Goal: Transaction & Acquisition: Purchase product/service

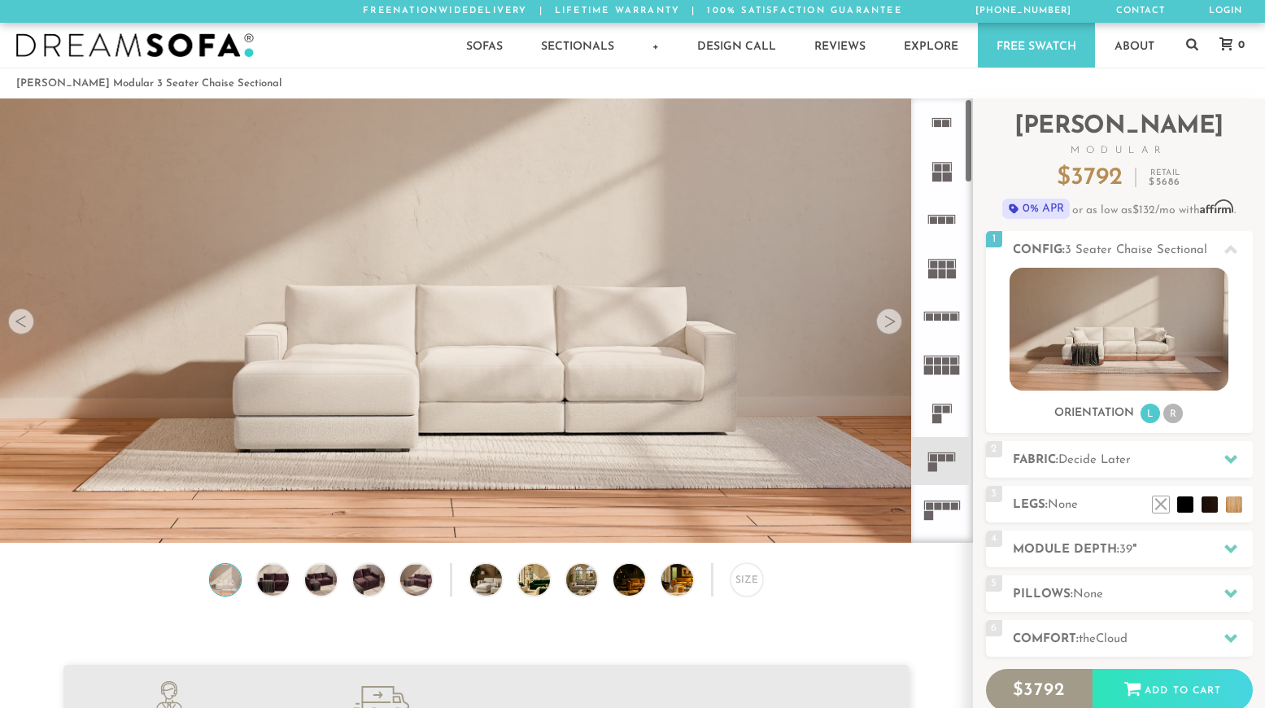
click at [890, 321] on div at bounding box center [889, 321] width 26 height 26
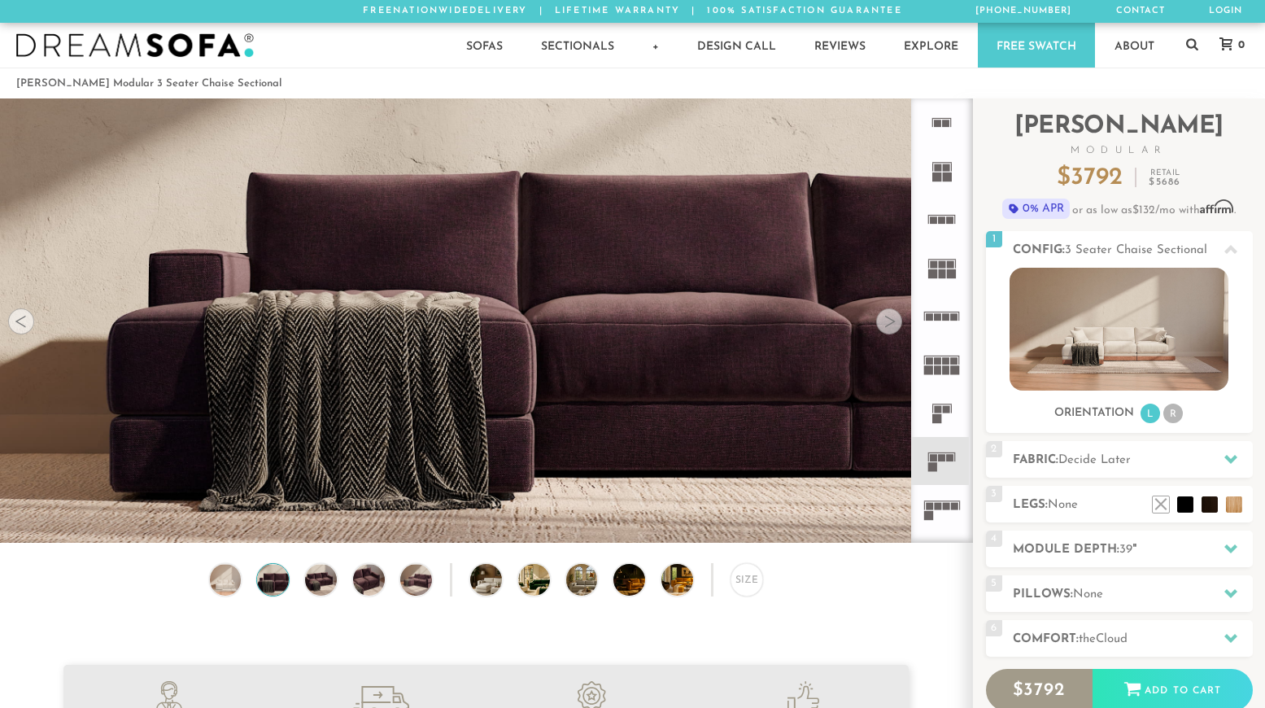
click at [894, 320] on div at bounding box center [889, 321] width 26 height 26
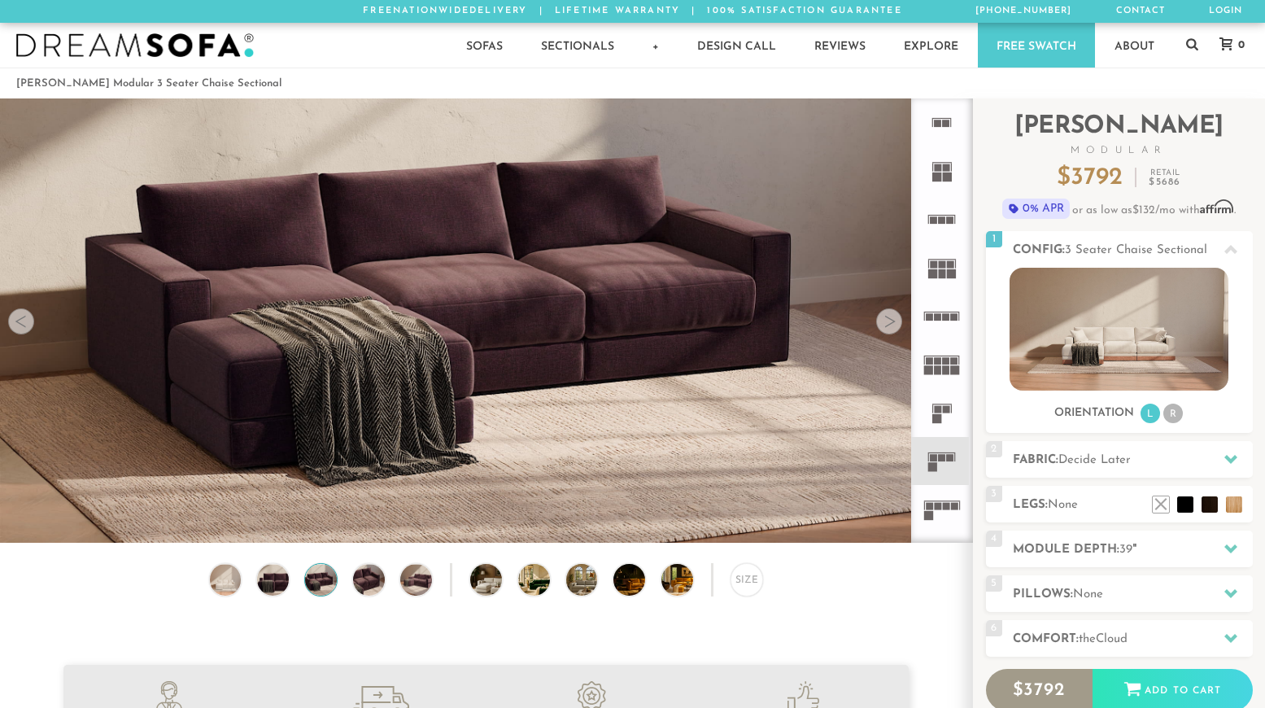
click at [894, 320] on div at bounding box center [889, 321] width 26 height 26
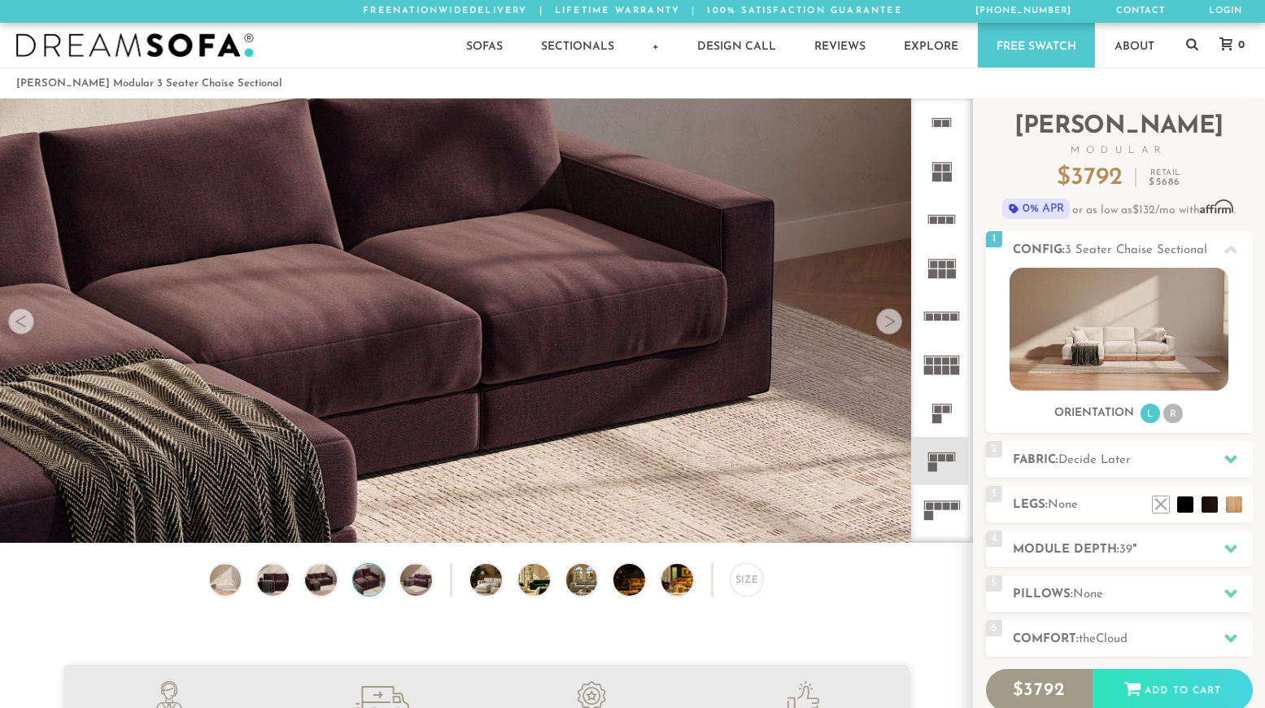
click at [894, 320] on div at bounding box center [889, 321] width 26 height 26
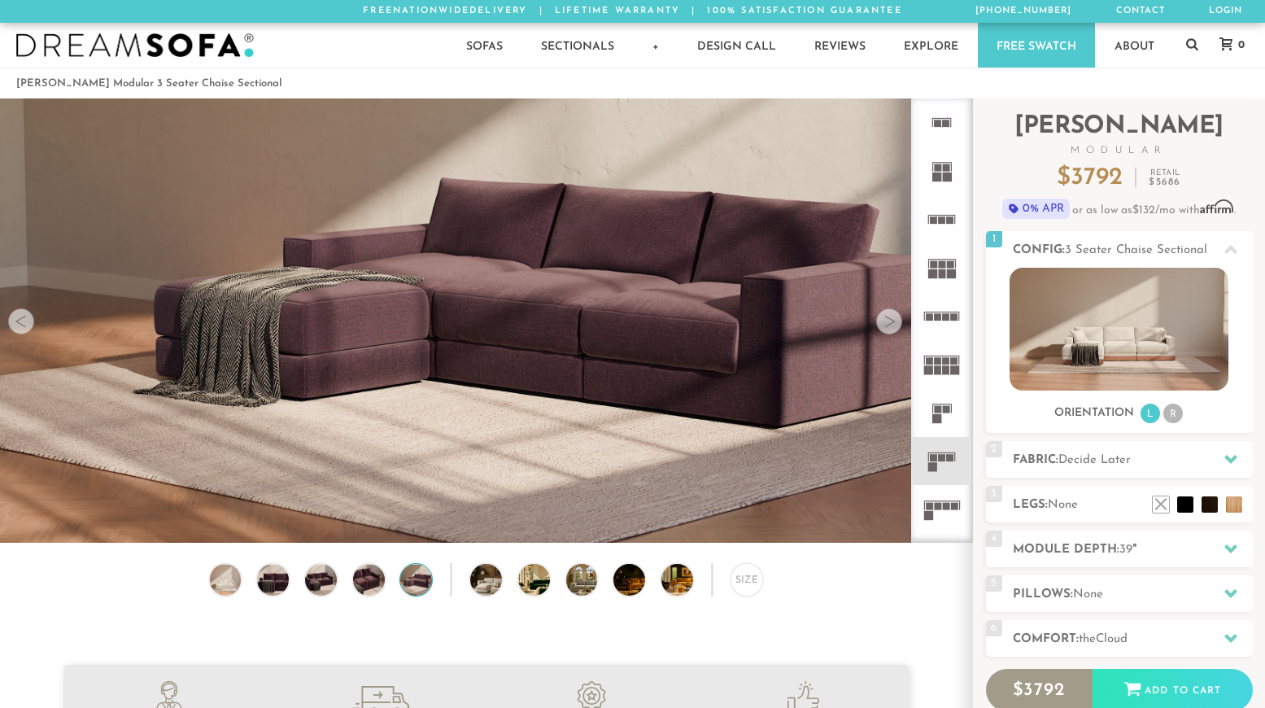
click at [894, 320] on div at bounding box center [889, 321] width 26 height 26
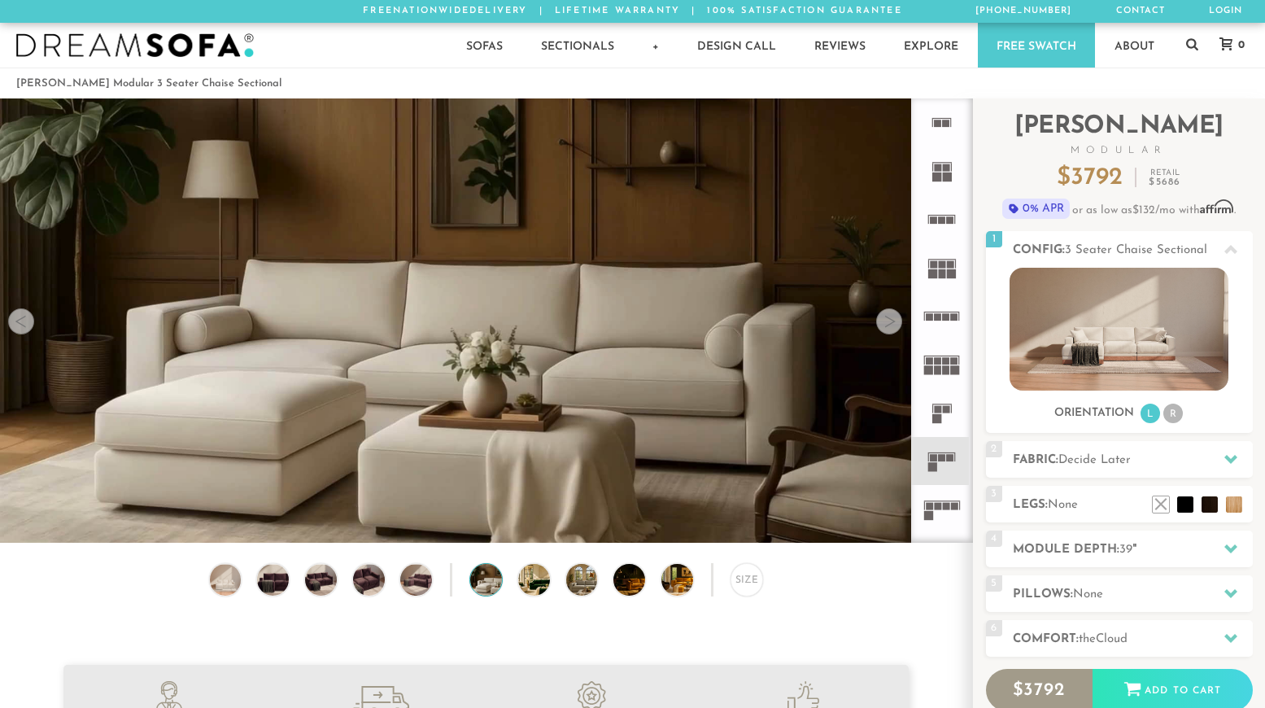
click at [894, 320] on div at bounding box center [889, 321] width 26 height 26
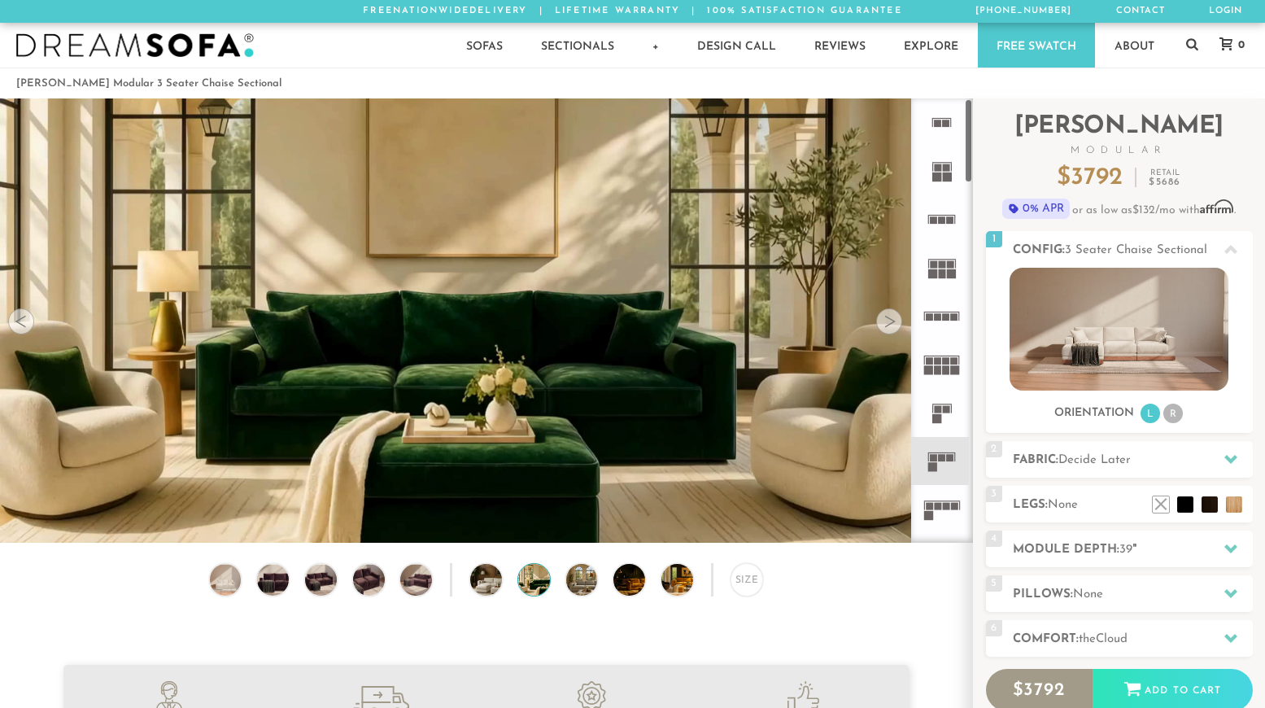
click at [937, 381] on icon at bounding box center [941, 364] width 48 height 48
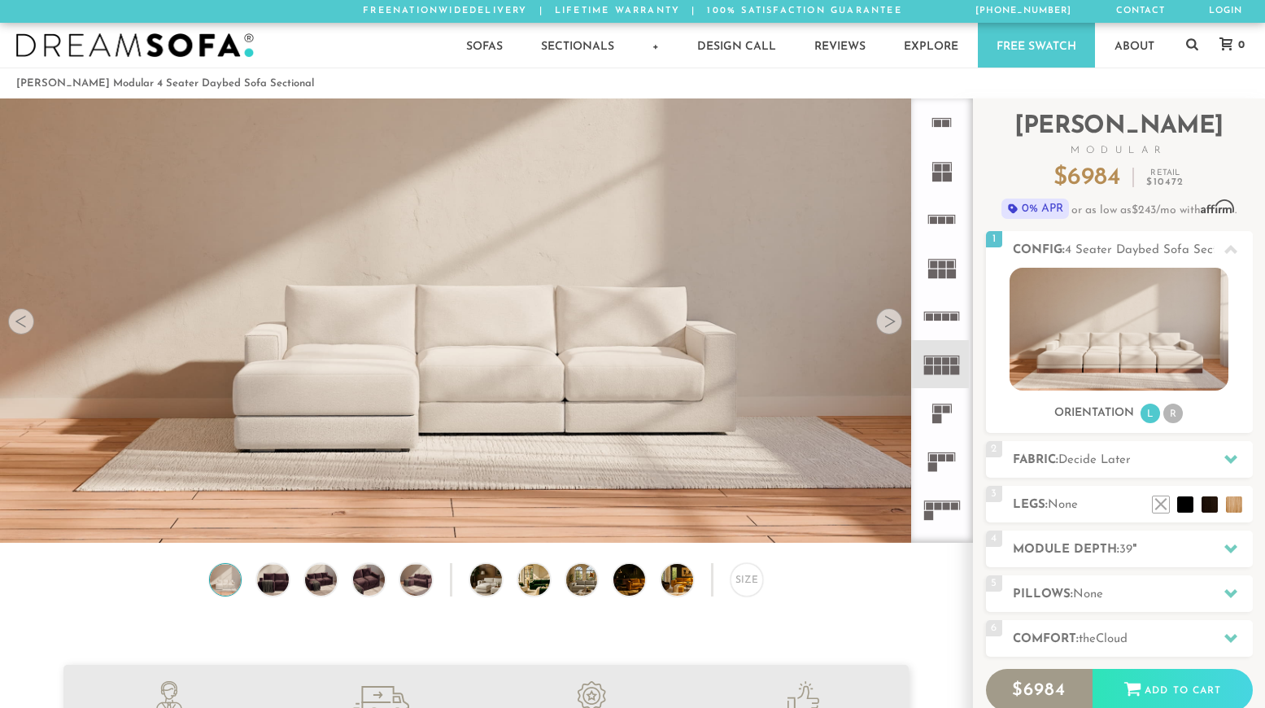
click at [939, 468] on icon at bounding box center [941, 461] width 48 height 48
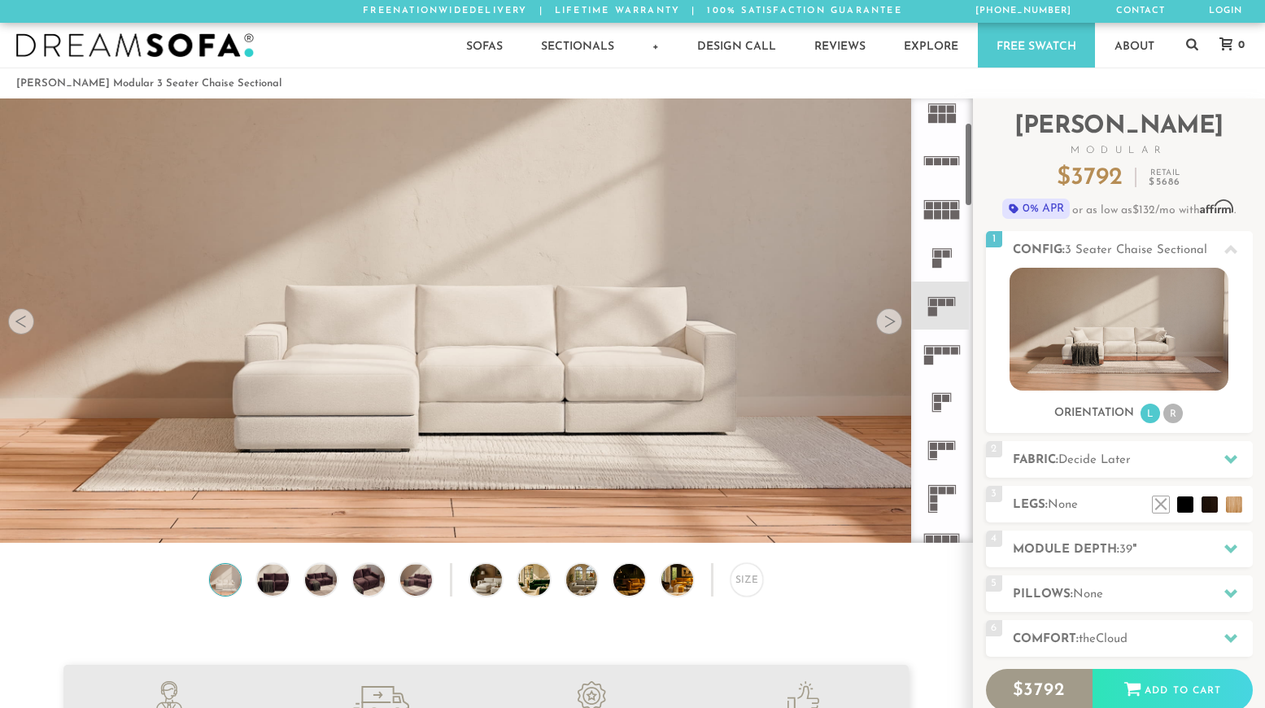
scroll to position [165, 0]
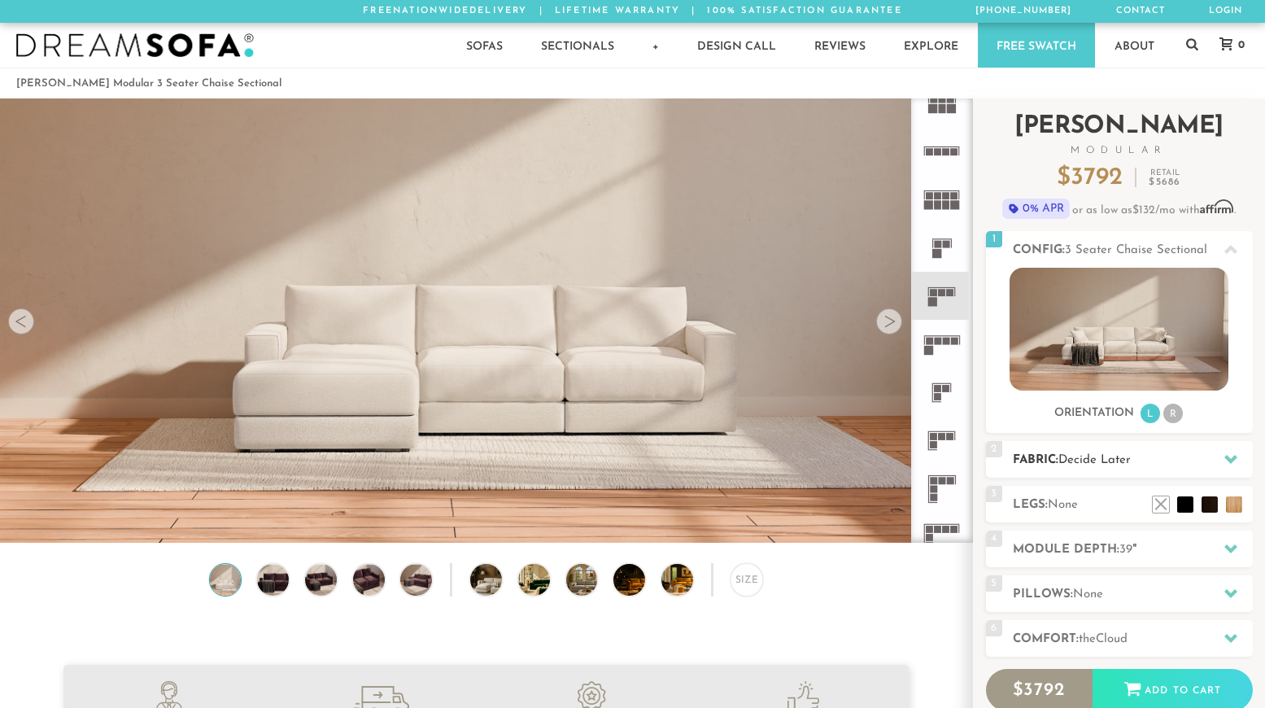
click at [1157, 455] on h2 "Fabric: Decide Later" at bounding box center [1132, 460] width 240 height 19
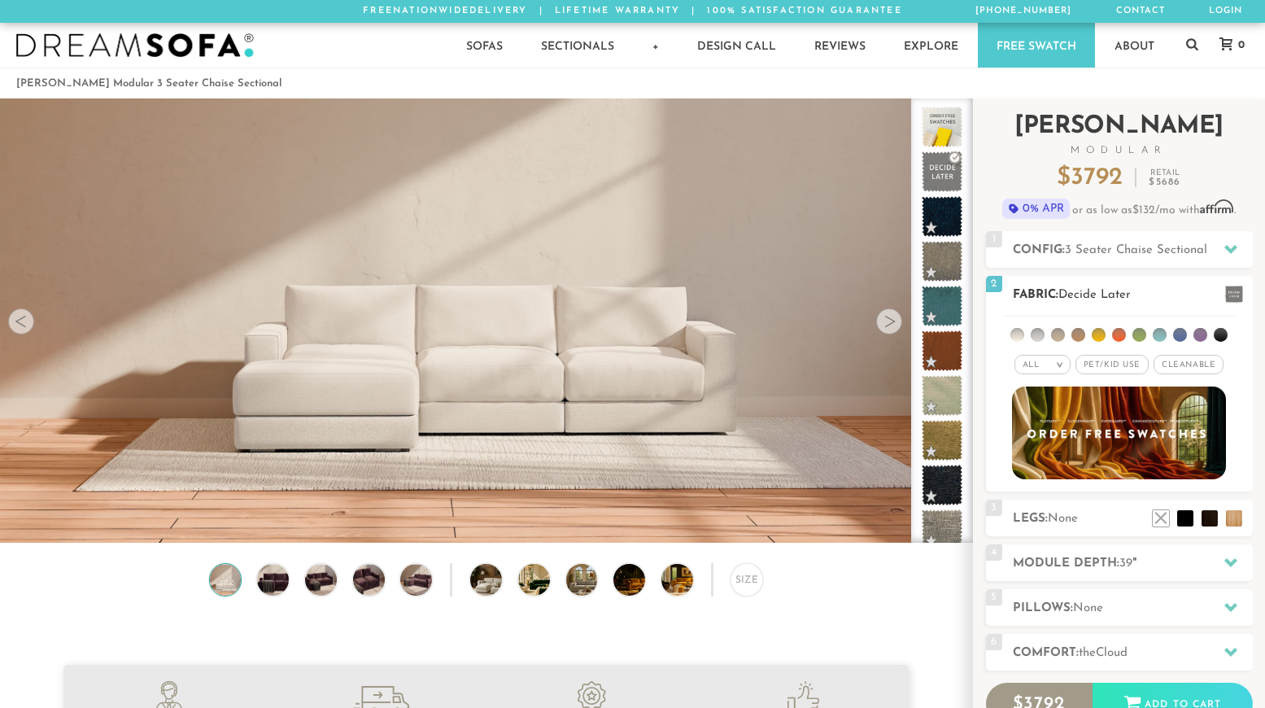
click at [1123, 364] on span "Pet/Kid Use x" at bounding box center [1111, 365] width 73 height 20
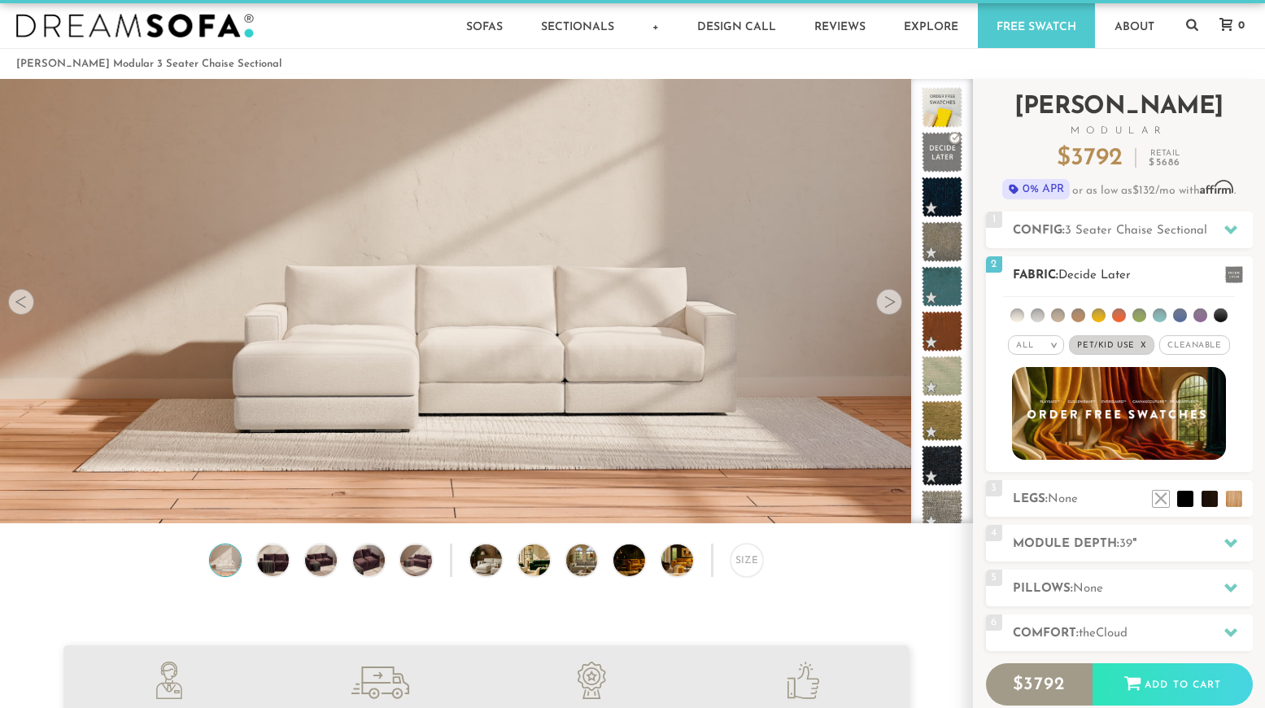
scroll to position [18, 0]
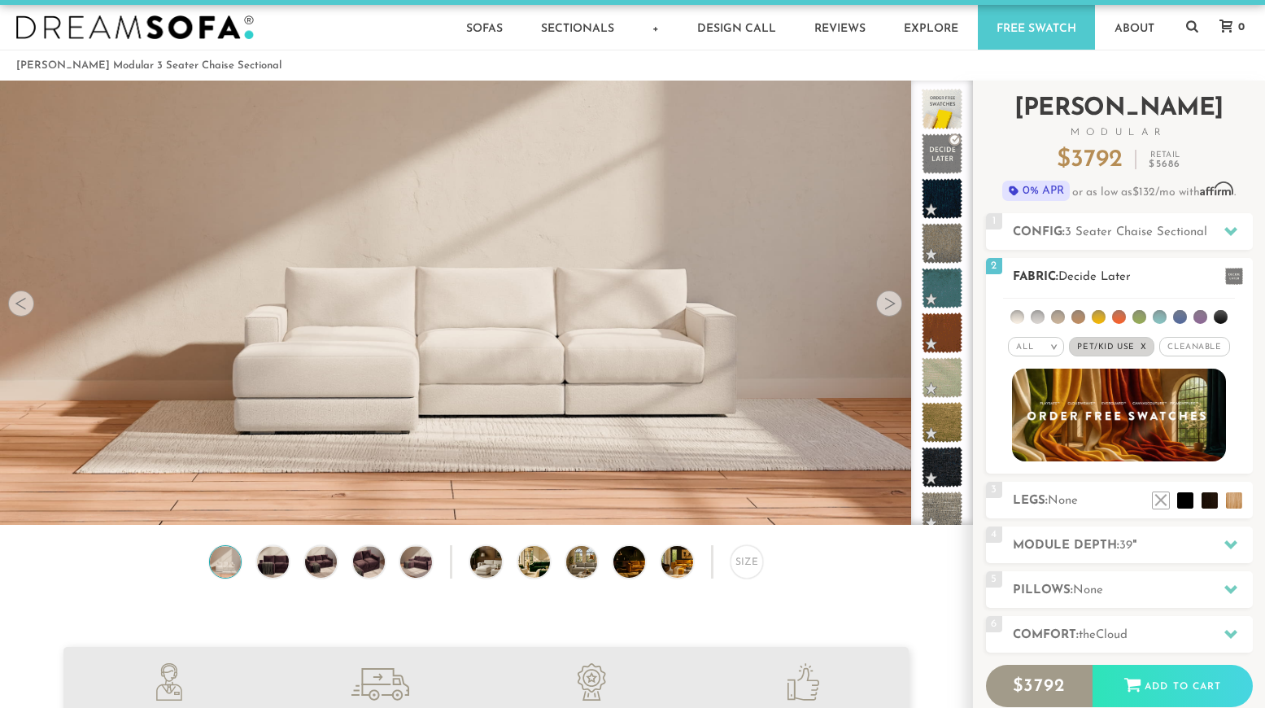
click at [1077, 319] on li at bounding box center [1078, 317] width 14 height 14
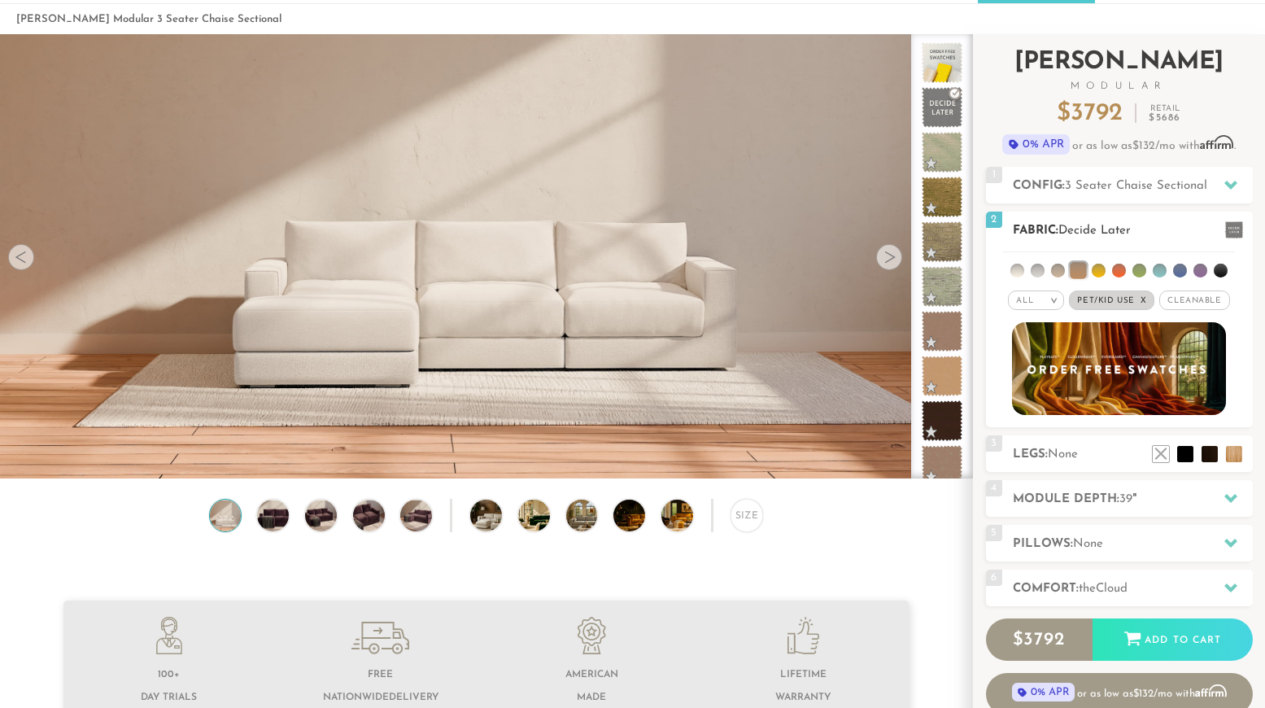
scroll to position [0, 0]
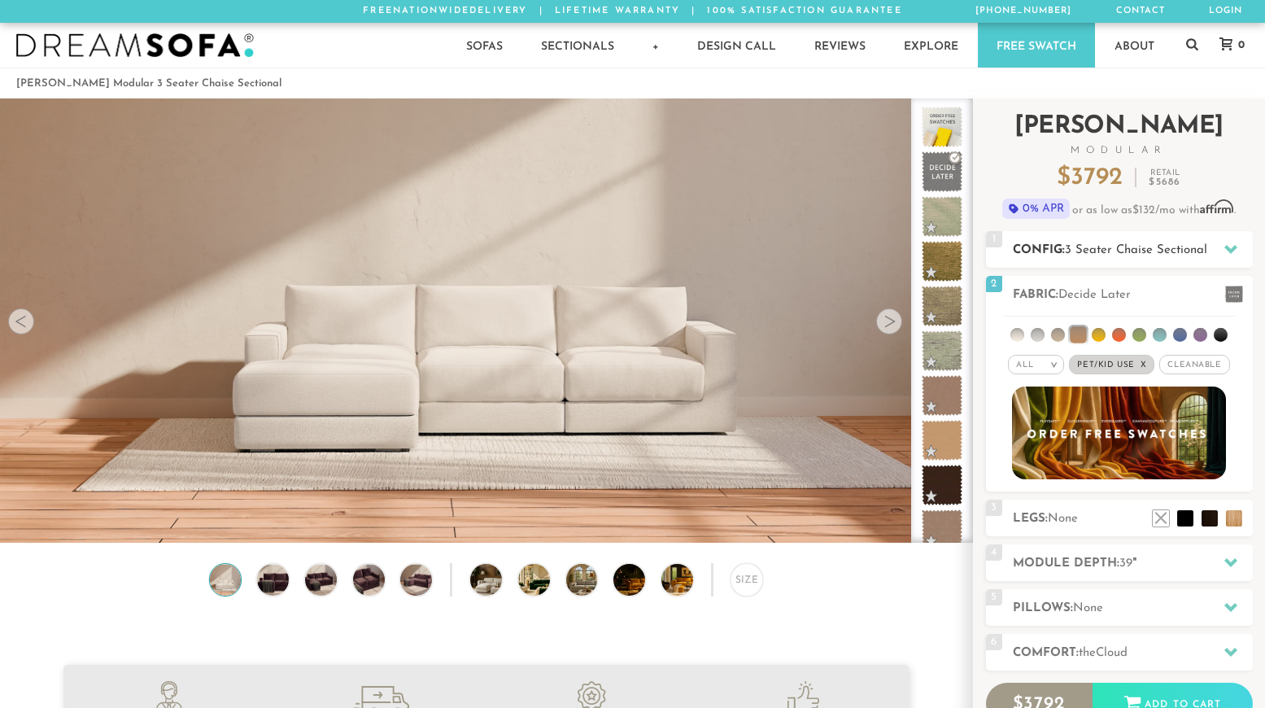
click at [1125, 253] on span "3 Seater Chaise Sectional" at bounding box center [1136, 250] width 142 height 12
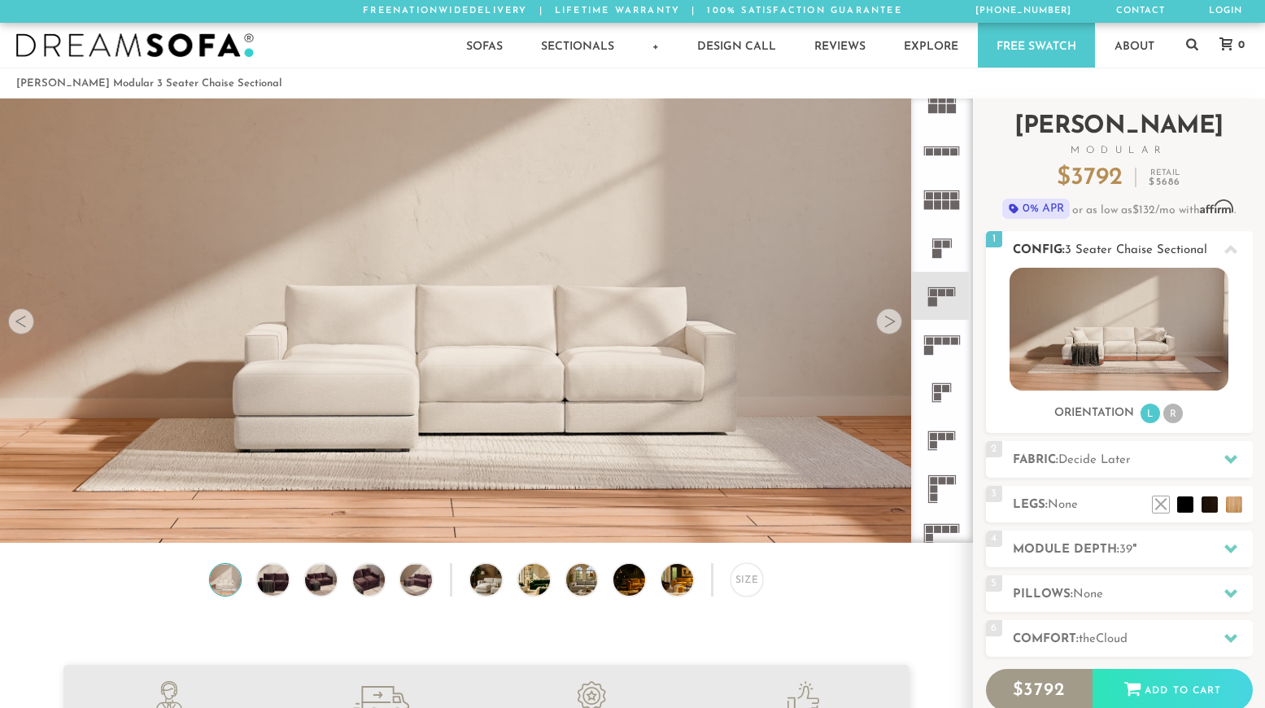
click at [1173, 416] on li "R" at bounding box center [1173, 413] width 20 height 20
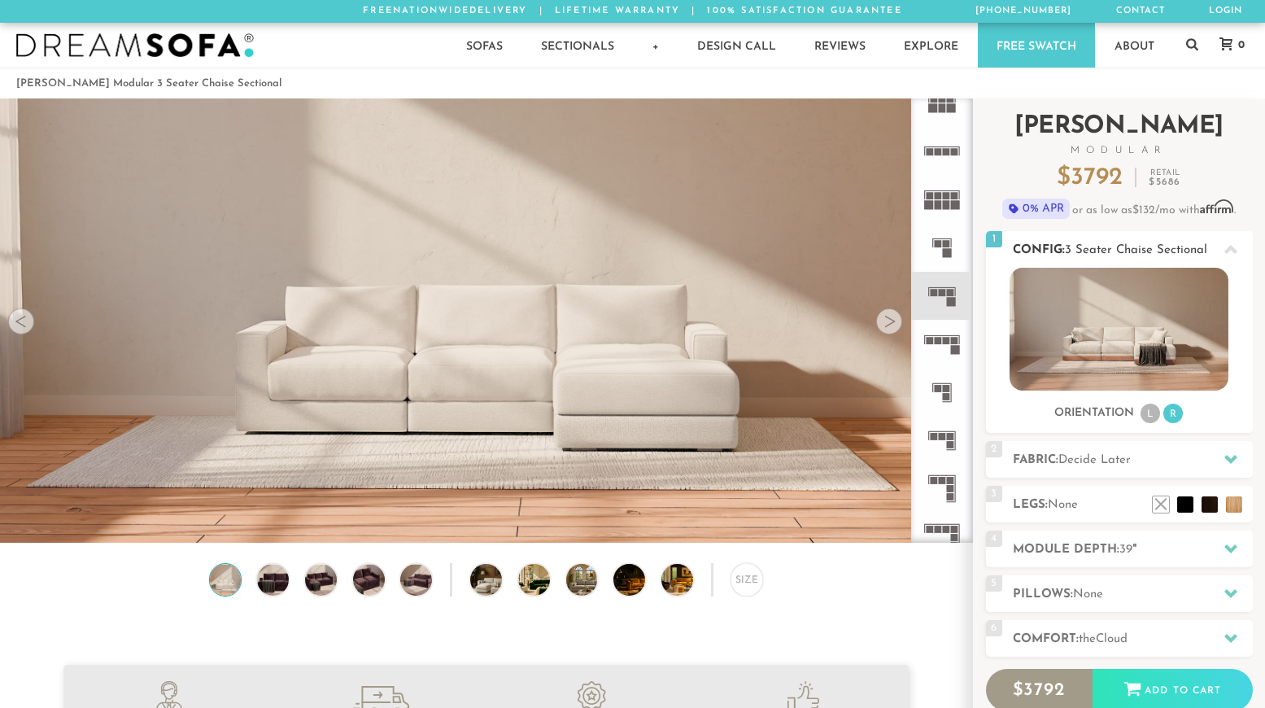
click at [1195, 255] on span "3 Seater Chaise Sectional" at bounding box center [1136, 250] width 142 height 12
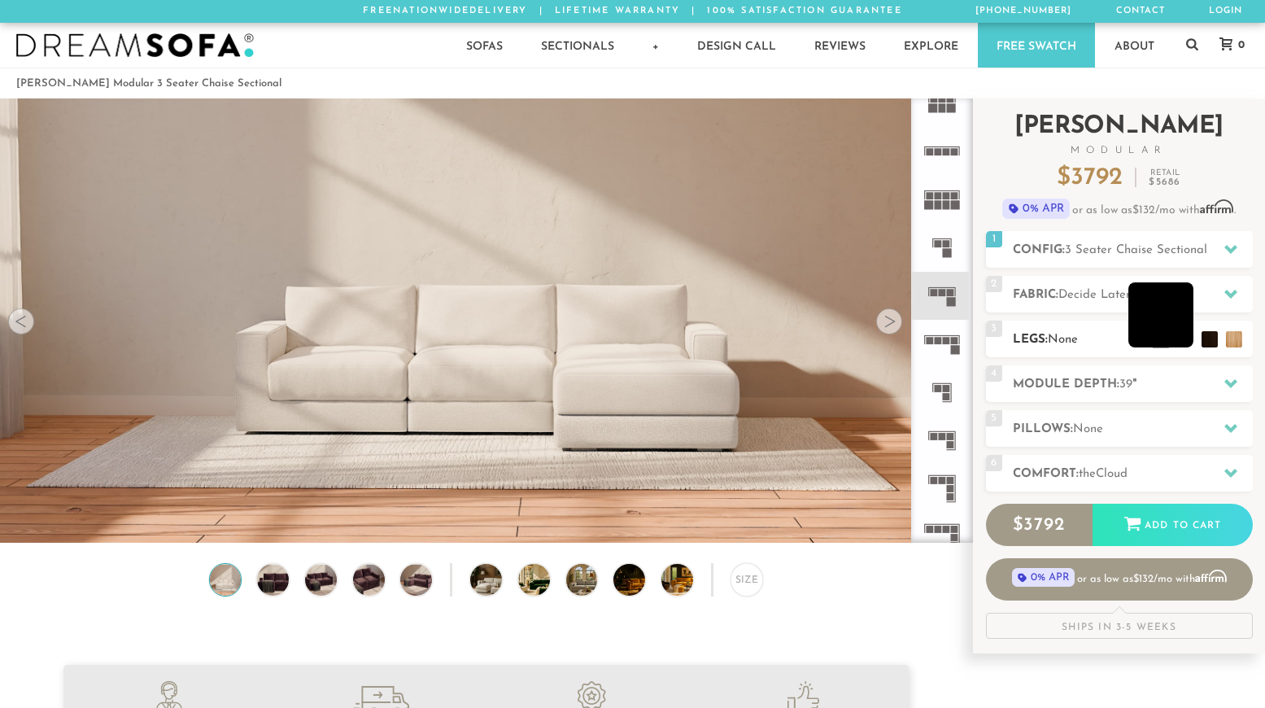
click at [1188, 337] on li at bounding box center [1160, 314] width 65 height 65
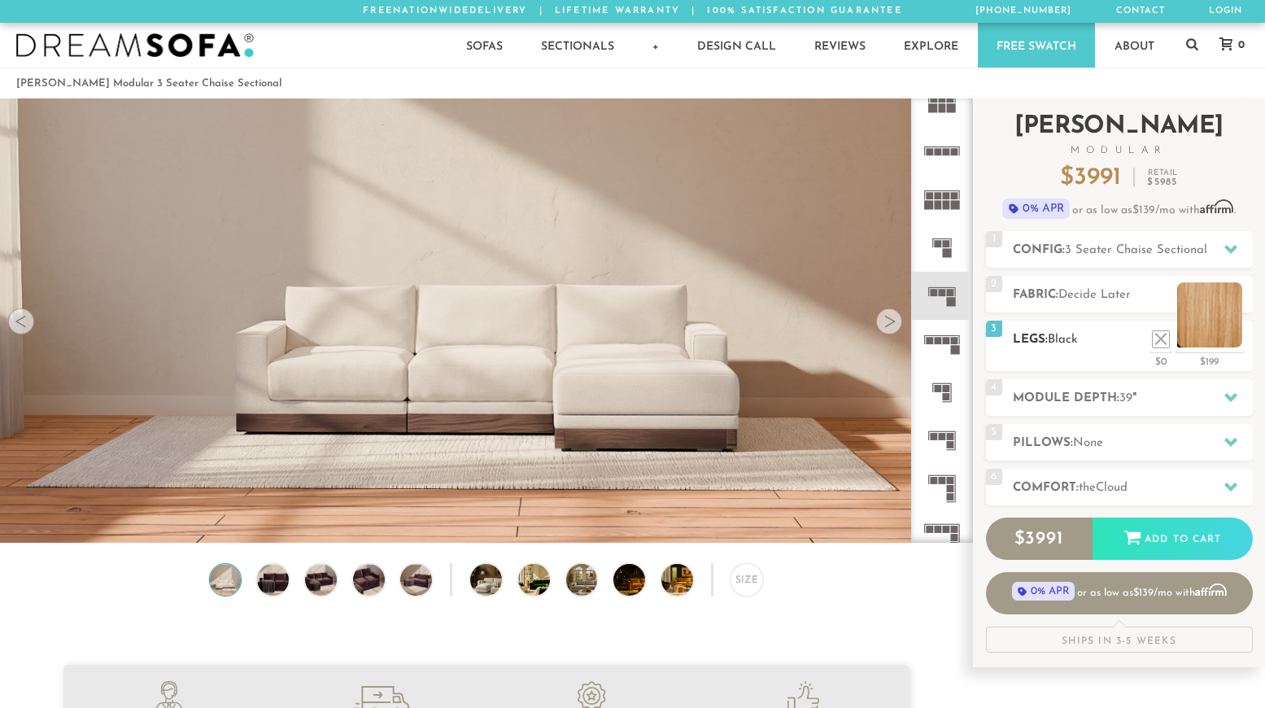
click at [1206, 338] on li at bounding box center [1209, 314] width 65 height 65
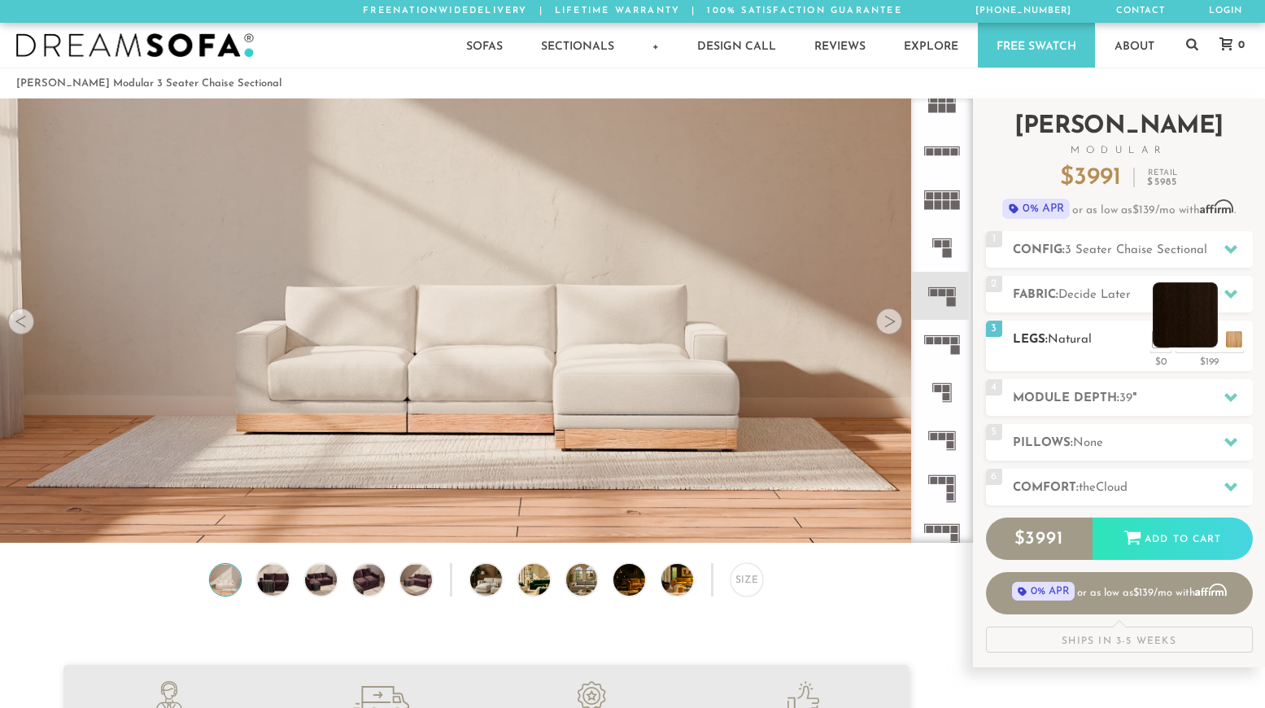
click at [1207, 339] on li at bounding box center [1184, 314] width 65 height 65
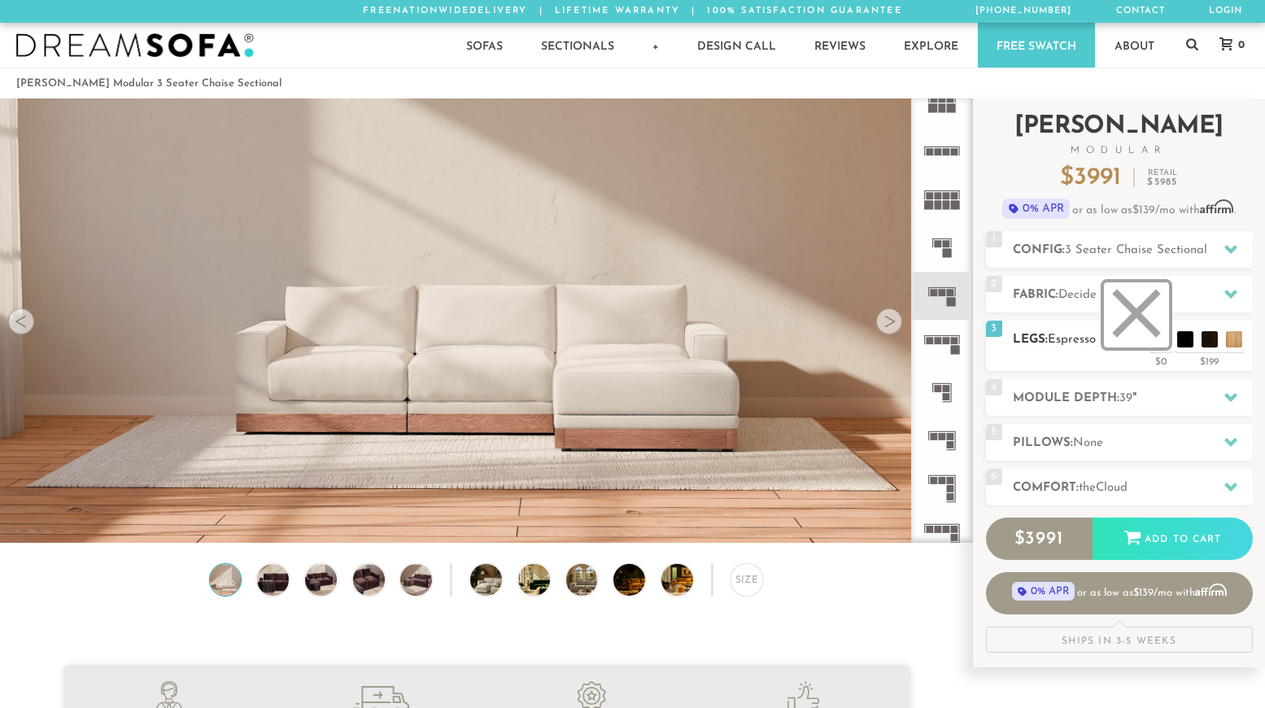
click at [1160, 343] on li at bounding box center [1136, 314] width 65 height 65
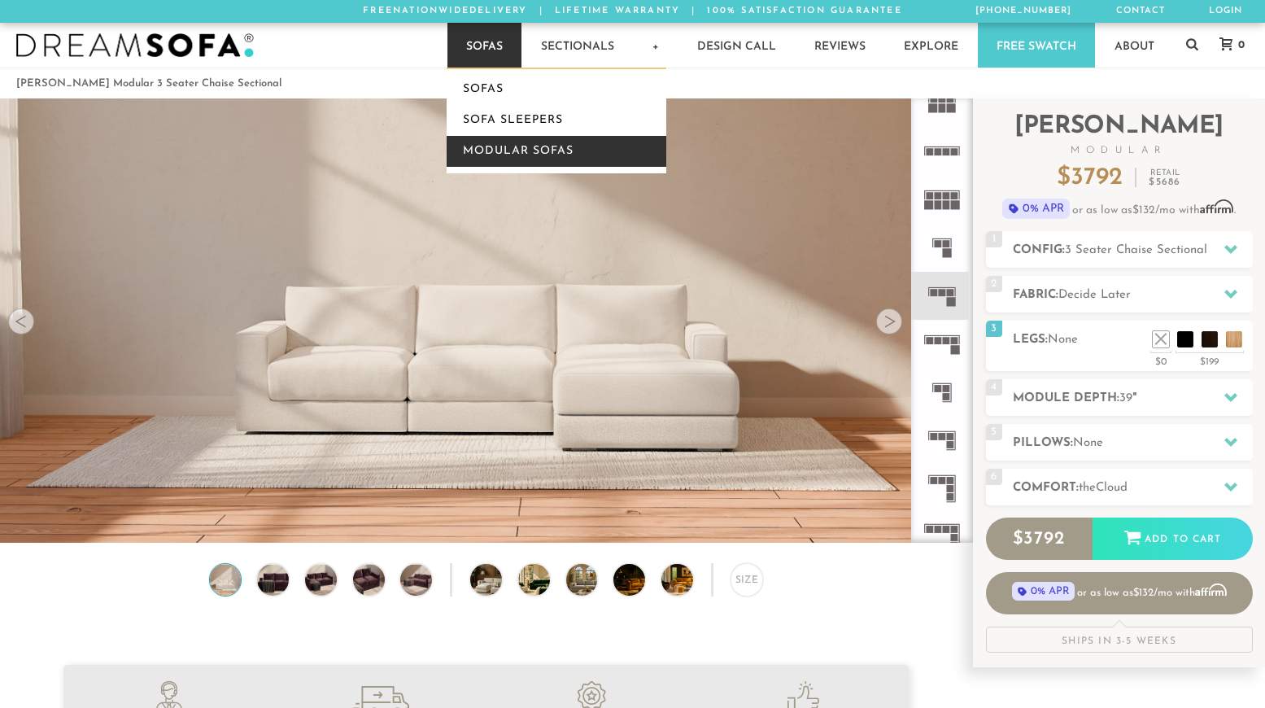
click at [502, 150] on link "Modular Sofas" at bounding box center [556, 151] width 220 height 31
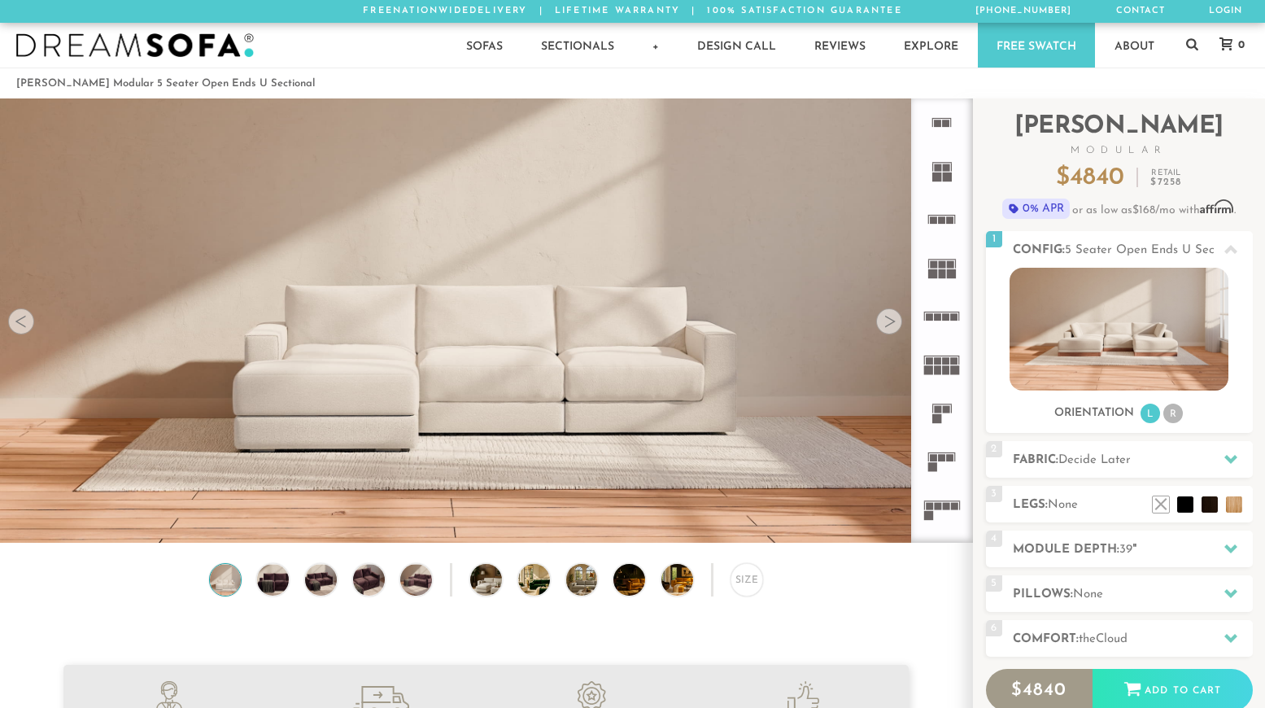
click at [890, 326] on div at bounding box center [889, 321] width 26 height 26
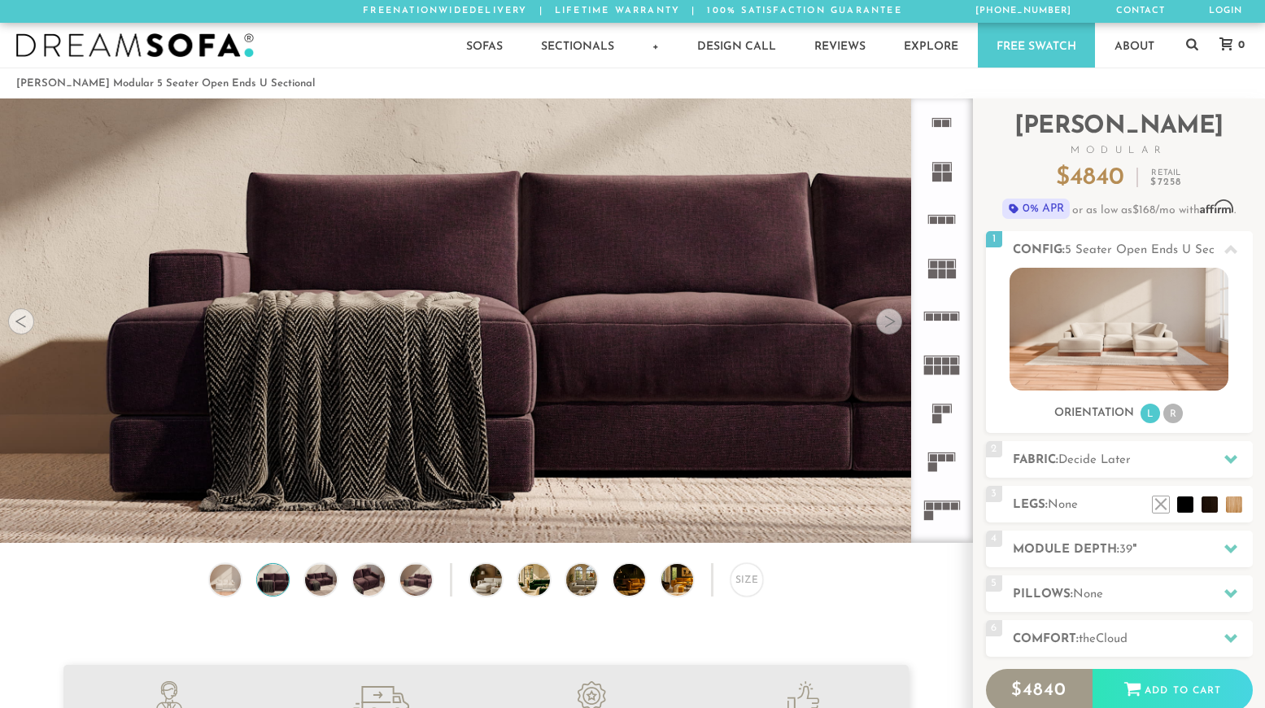
click at [890, 327] on div at bounding box center [889, 321] width 26 height 26
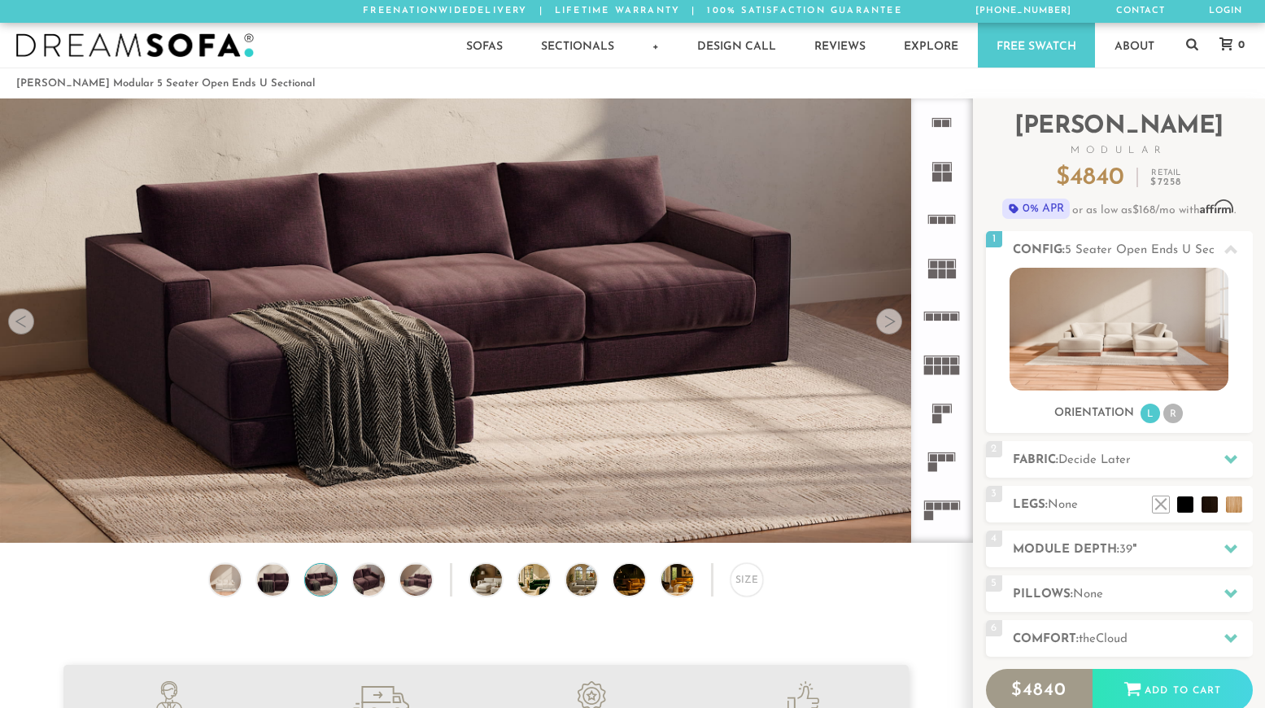
click at [890, 327] on div at bounding box center [889, 321] width 26 height 26
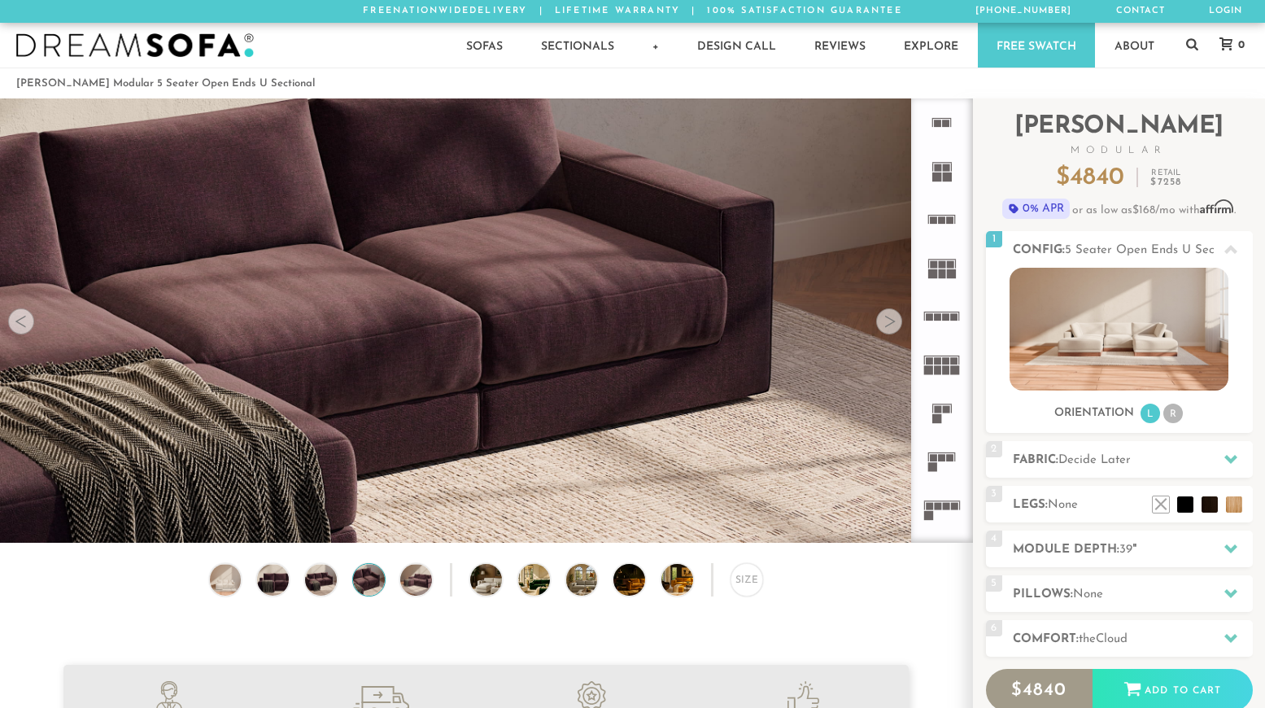
click at [890, 327] on div at bounding box center [889, 321] width 26 height 26
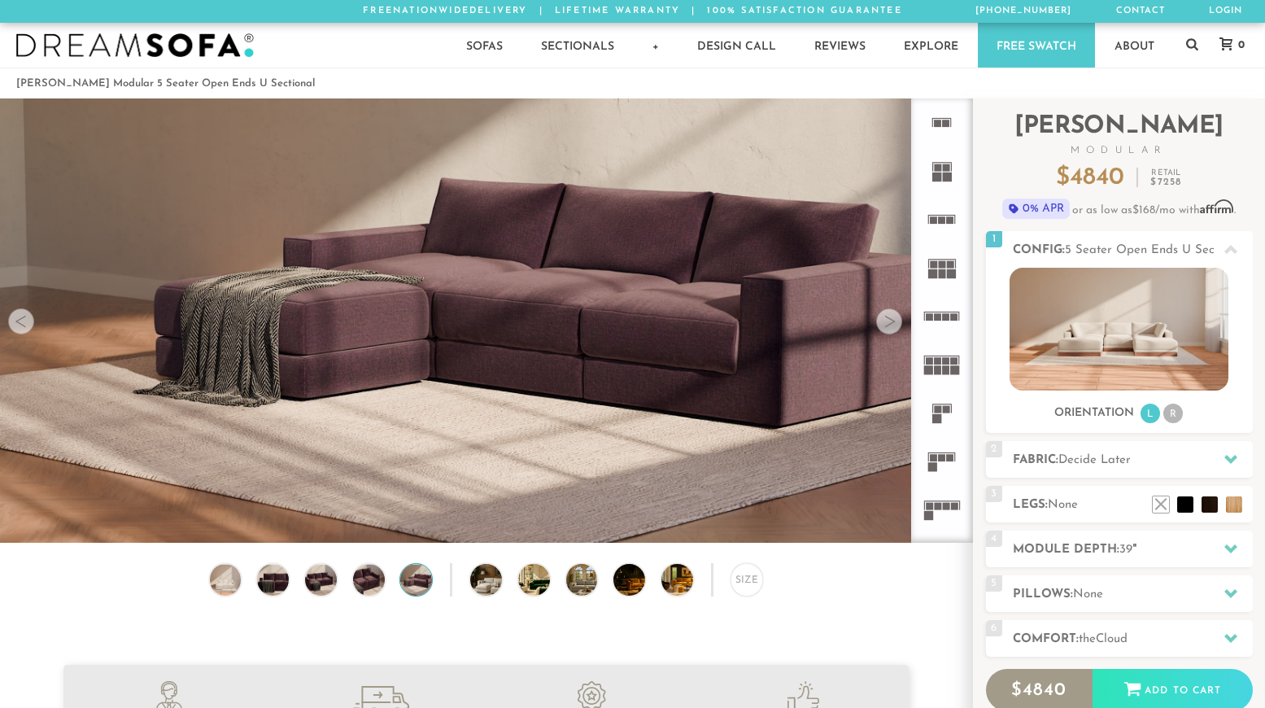
click at [890, 327] on div at bounding box center [889, 321] width 26 height 26
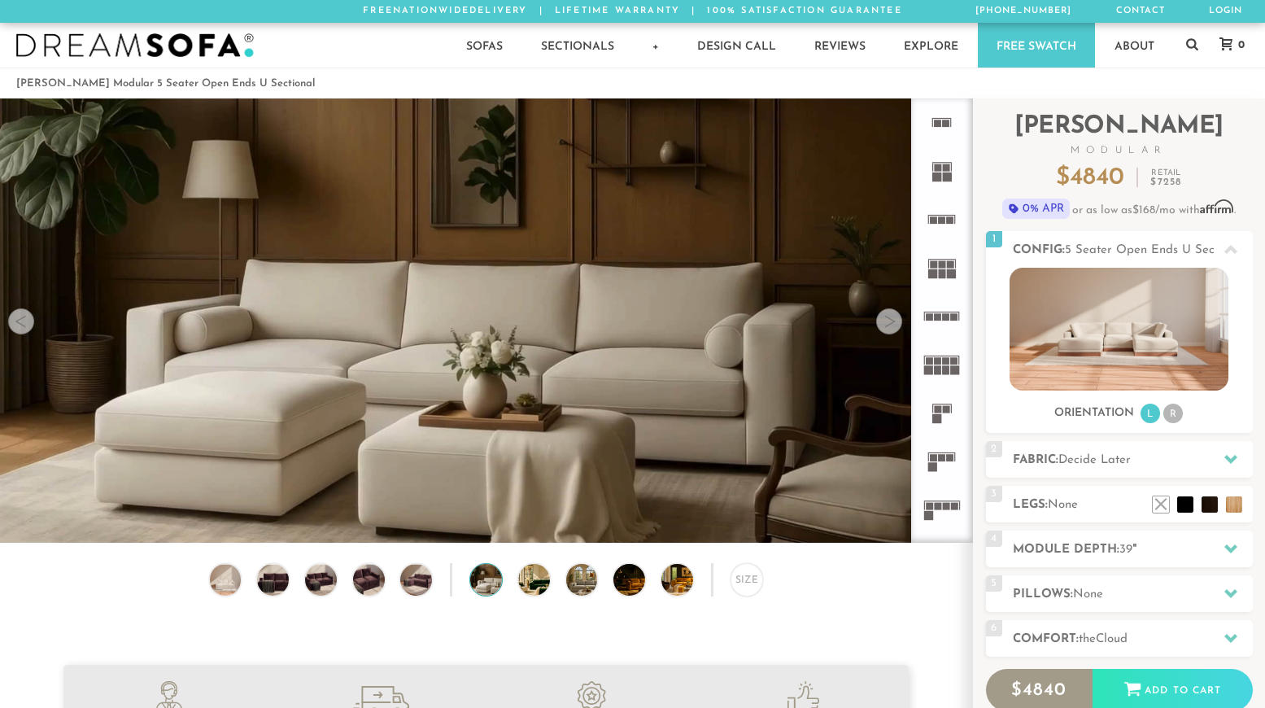
click at [890, 327] on div at bounding box center [889, 321] width 26 height 26
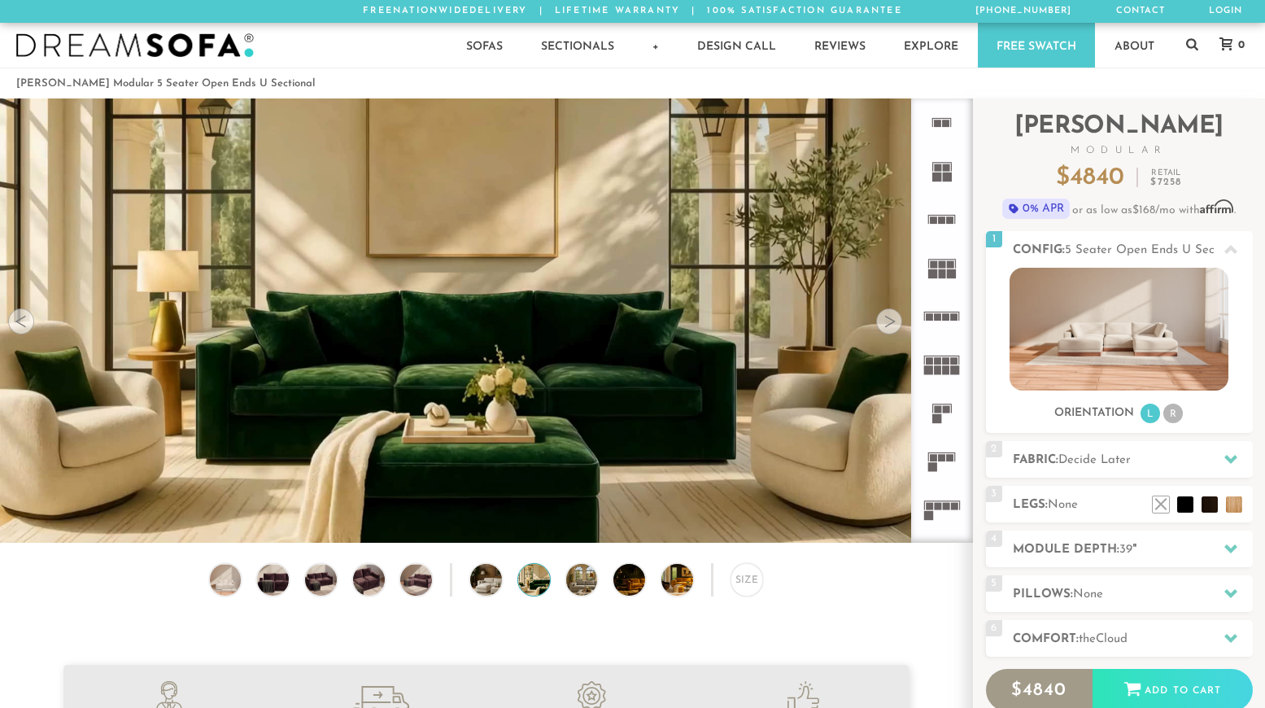
click at [890, 327] on div at bounding box center [889, 321] width 26 height 26
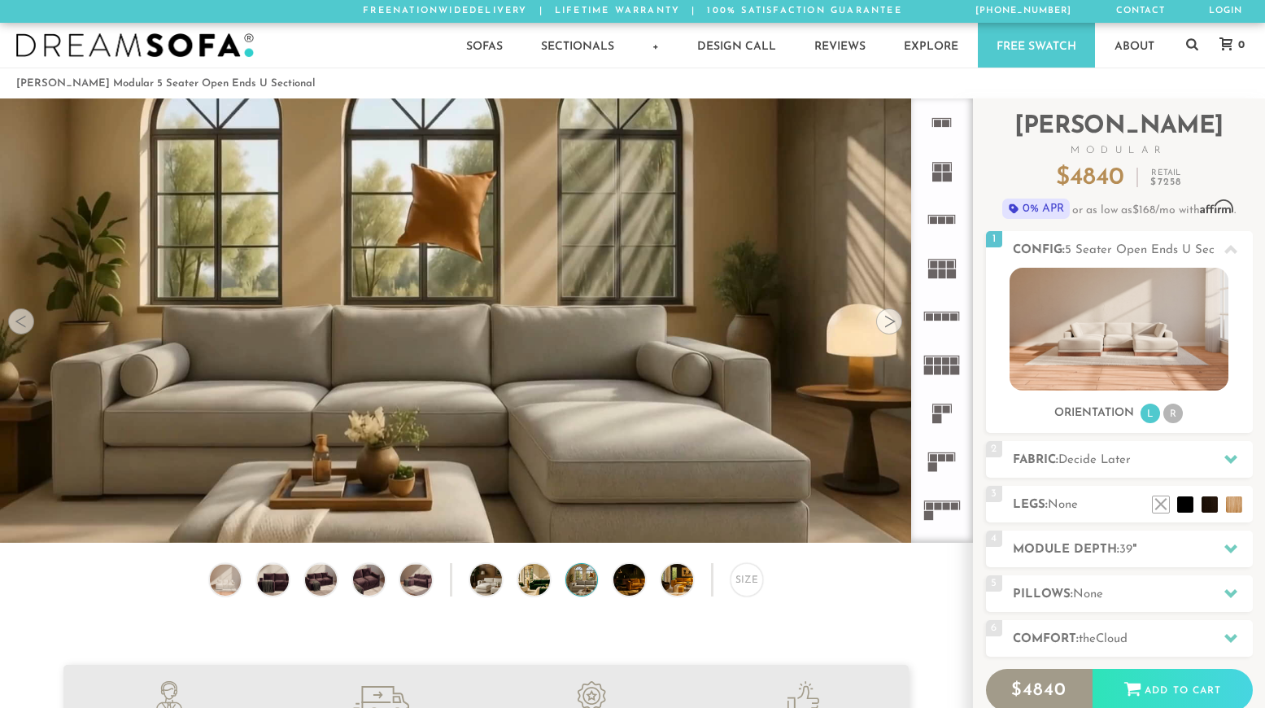
click at [890, 327] on div at bounding box center [889, 321] width 26 height 26
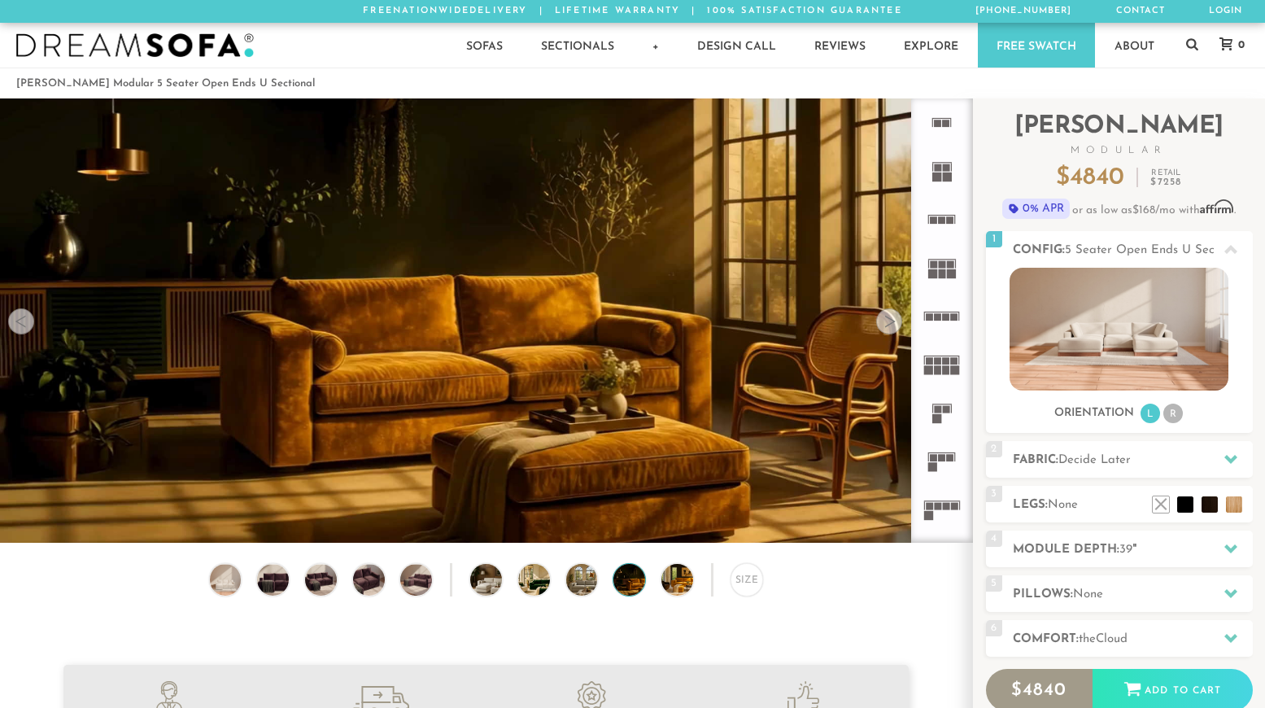
click at [890, 327] on div at bounding box center [889, 321] width 26 height 26
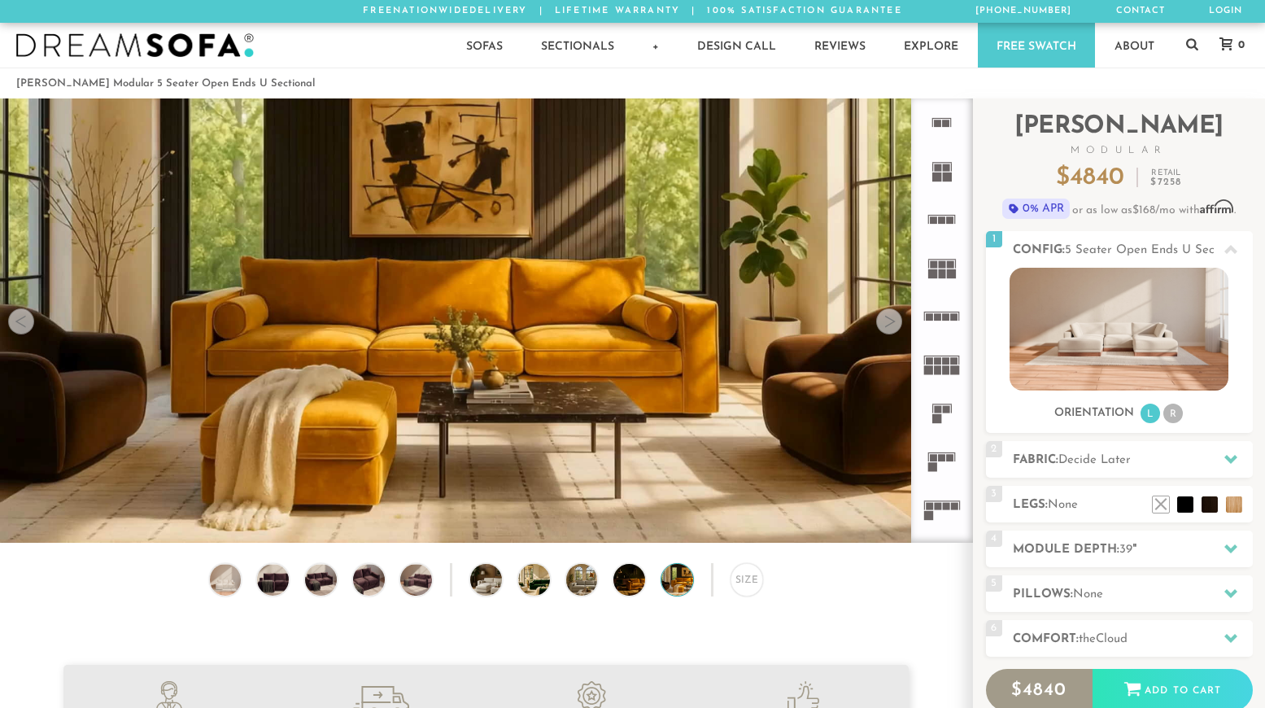
click at [890, 327] on div at bounding box center [889, 321] width 26 height 26
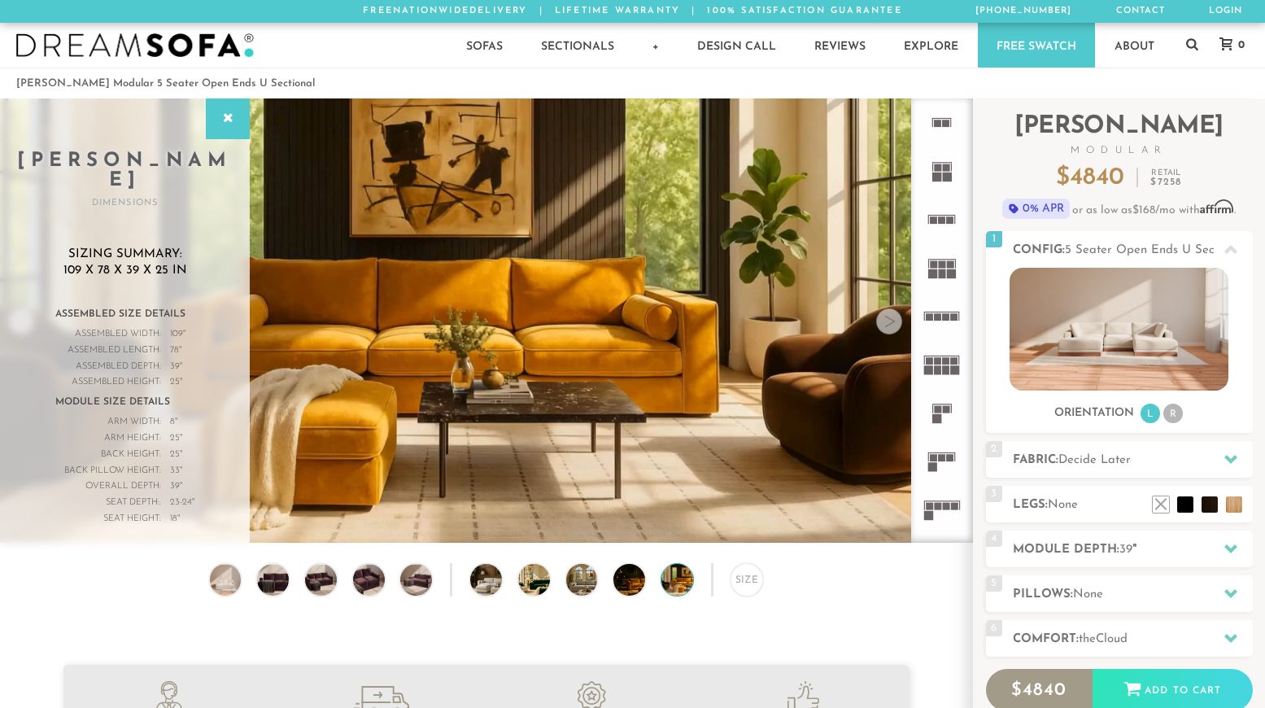
click at [890, 327] on div at bounding box center [889, 321] width 26 height 26
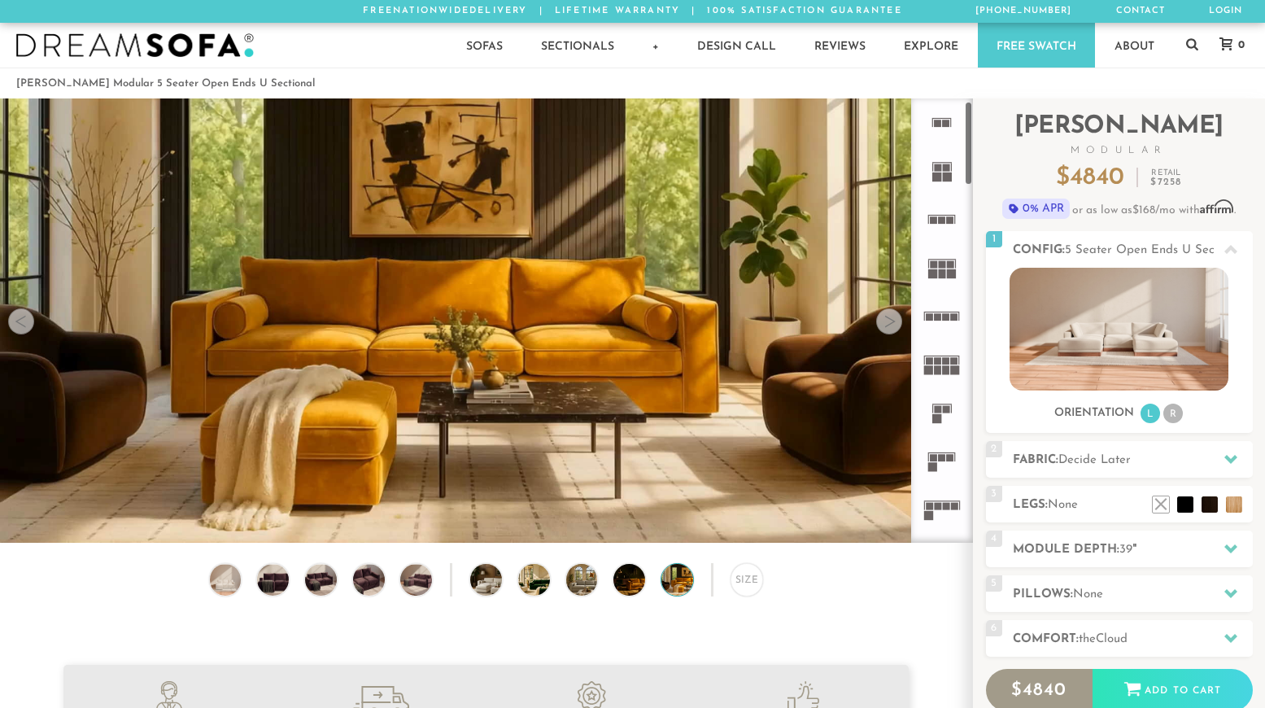
scroll to position [108, 0]
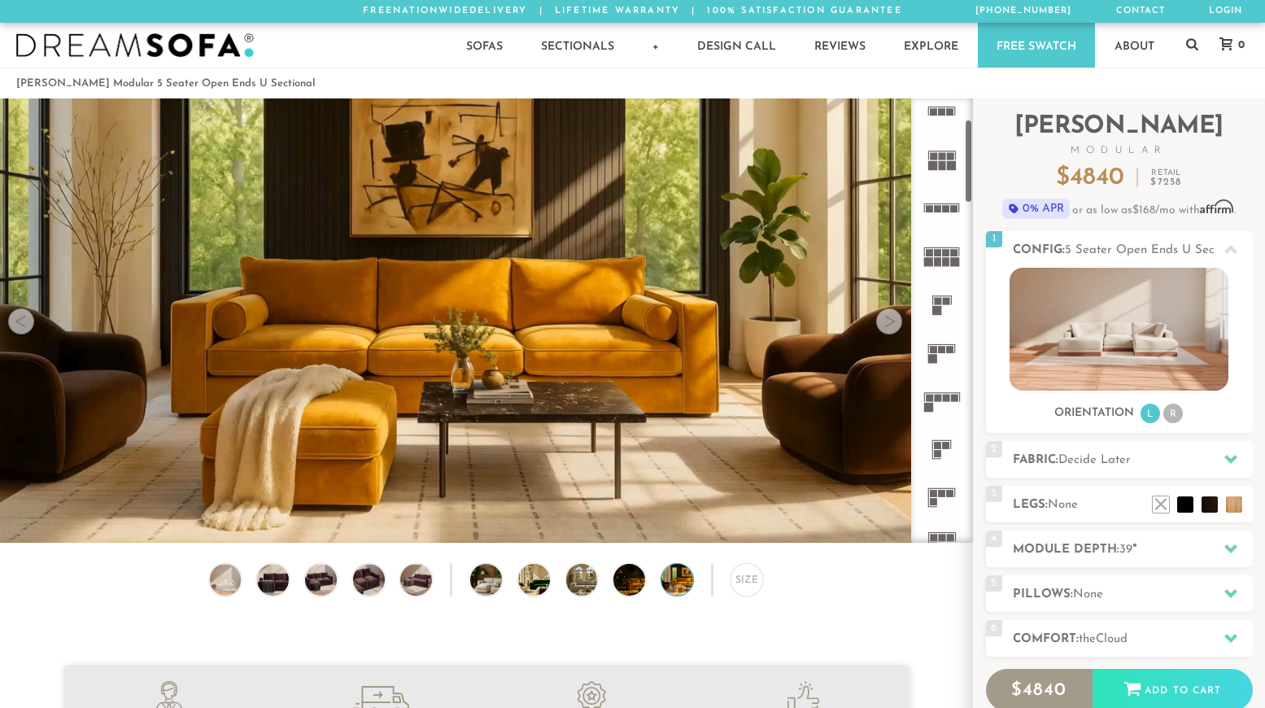
click at [947, 363] on icon at bounding box center [941, 353] width 48 height 48
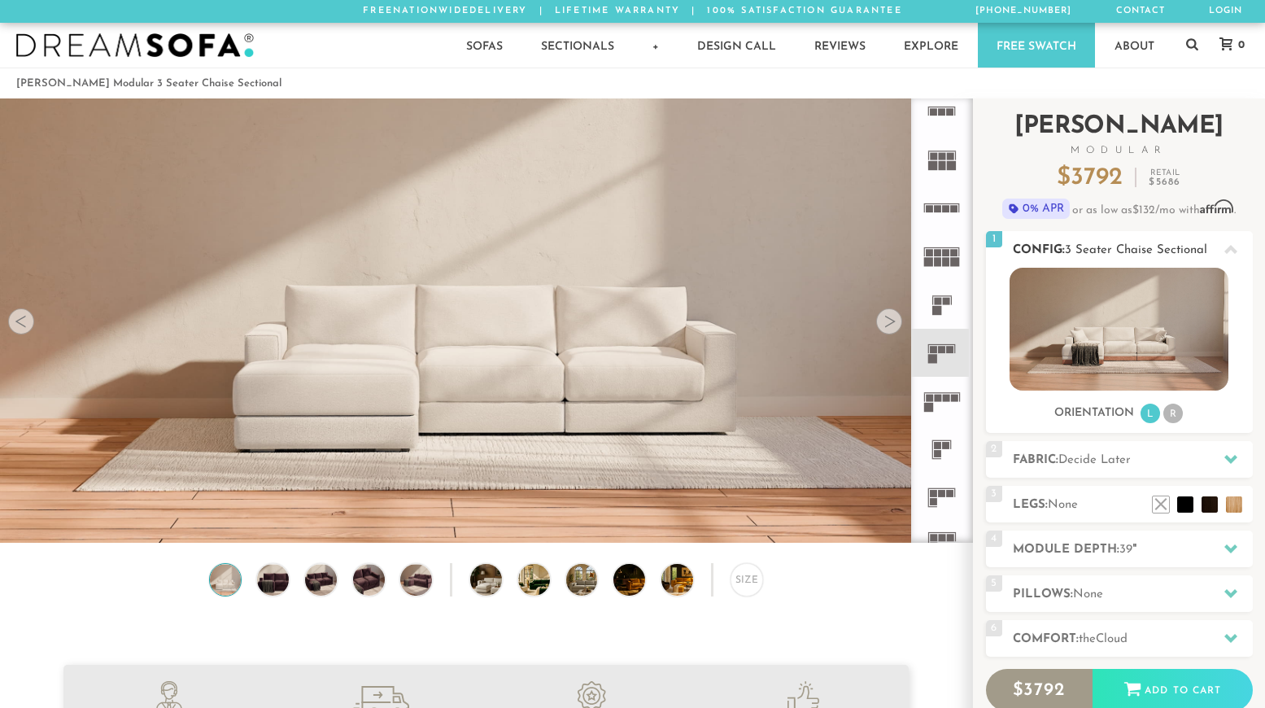
click at [1169, 407] on li "R" at bounding box center [1173, 413] width 20 height 20
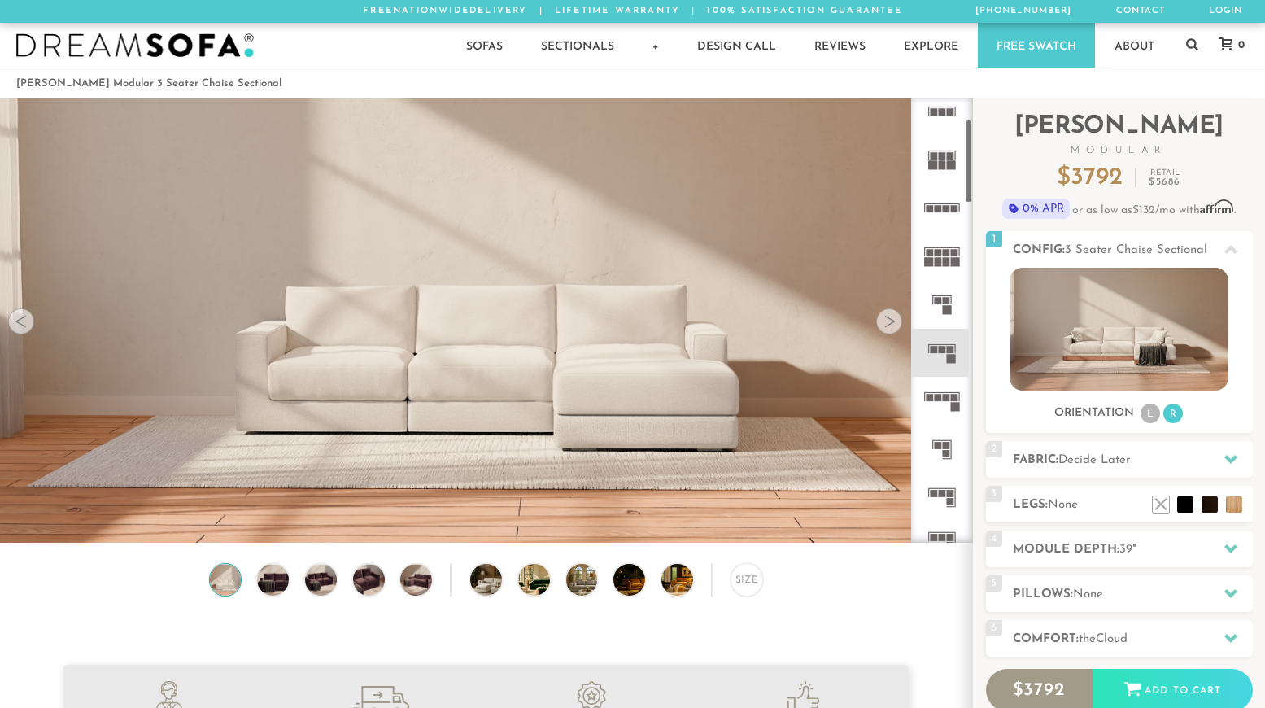
click at [878, 329] on div at bounding box center [889, 321] width 26 height 26
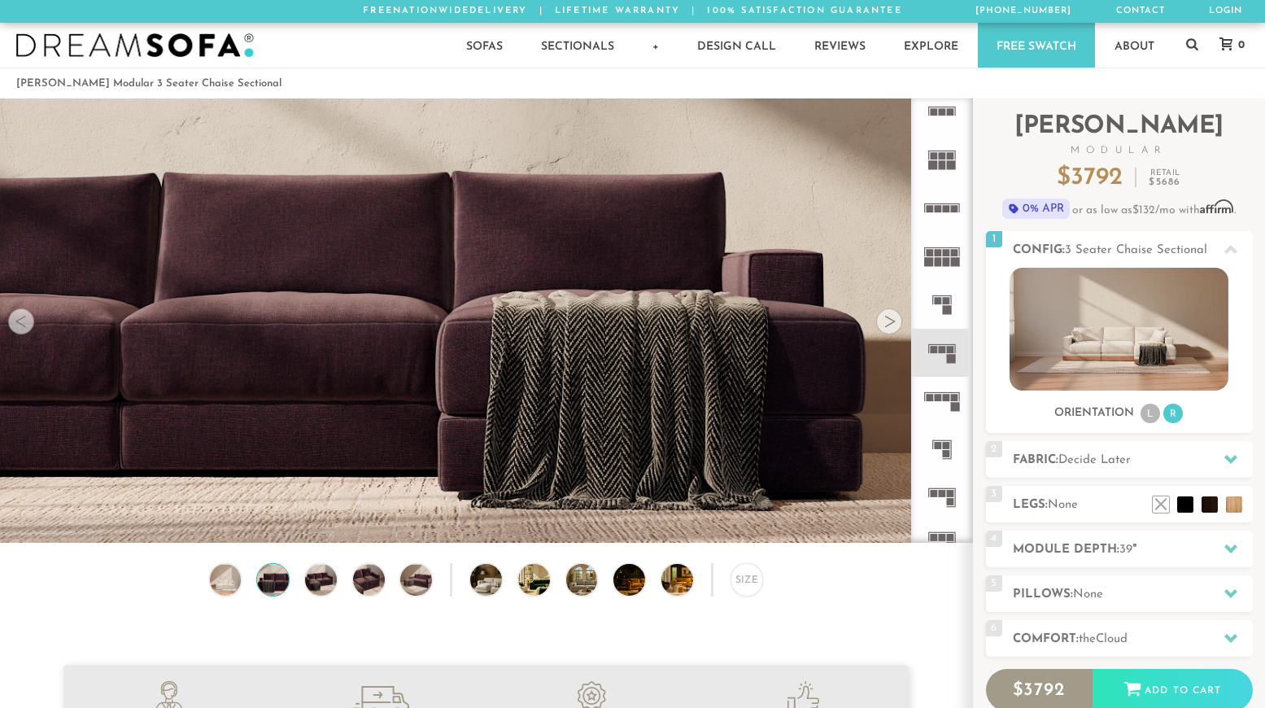
click at [878, 329] on div at bounding box center [889, 321] width 26 height 26
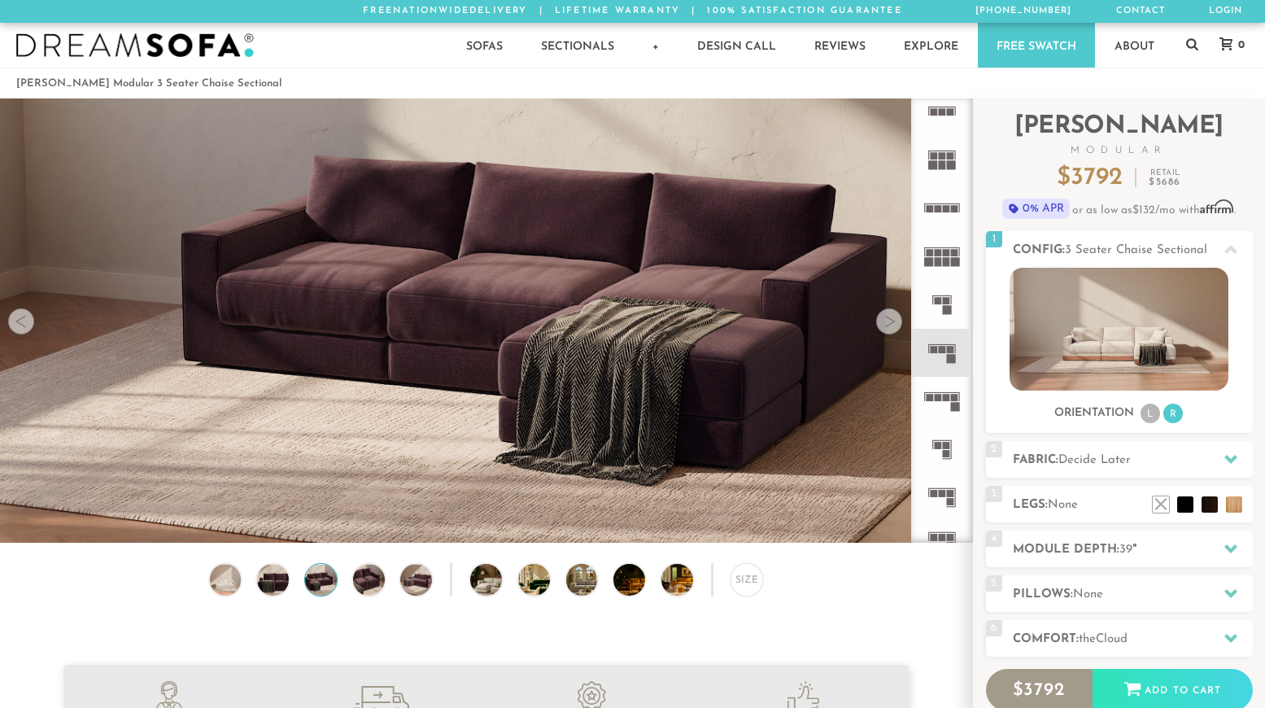
click at [878, 329] on div at bounding box center [889, 321] width 26 height 26
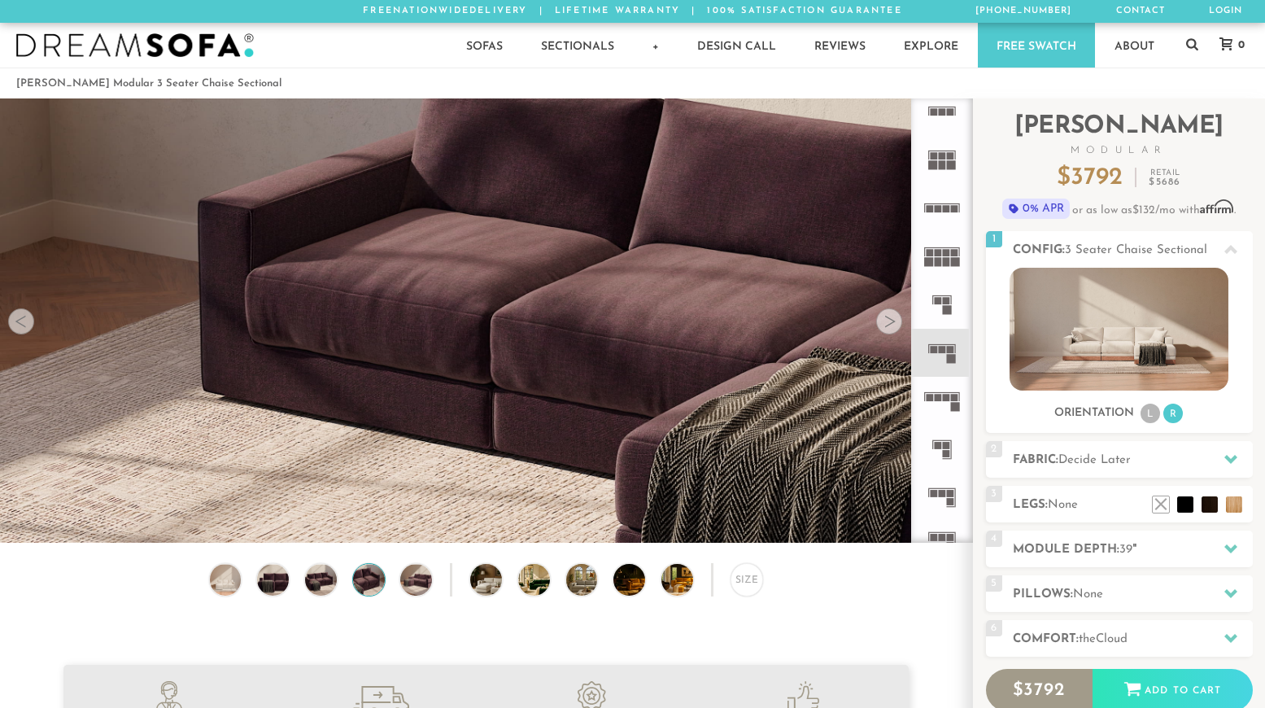
click at [878, 329] on div at bounding box center [889, 321] width 26 height 26
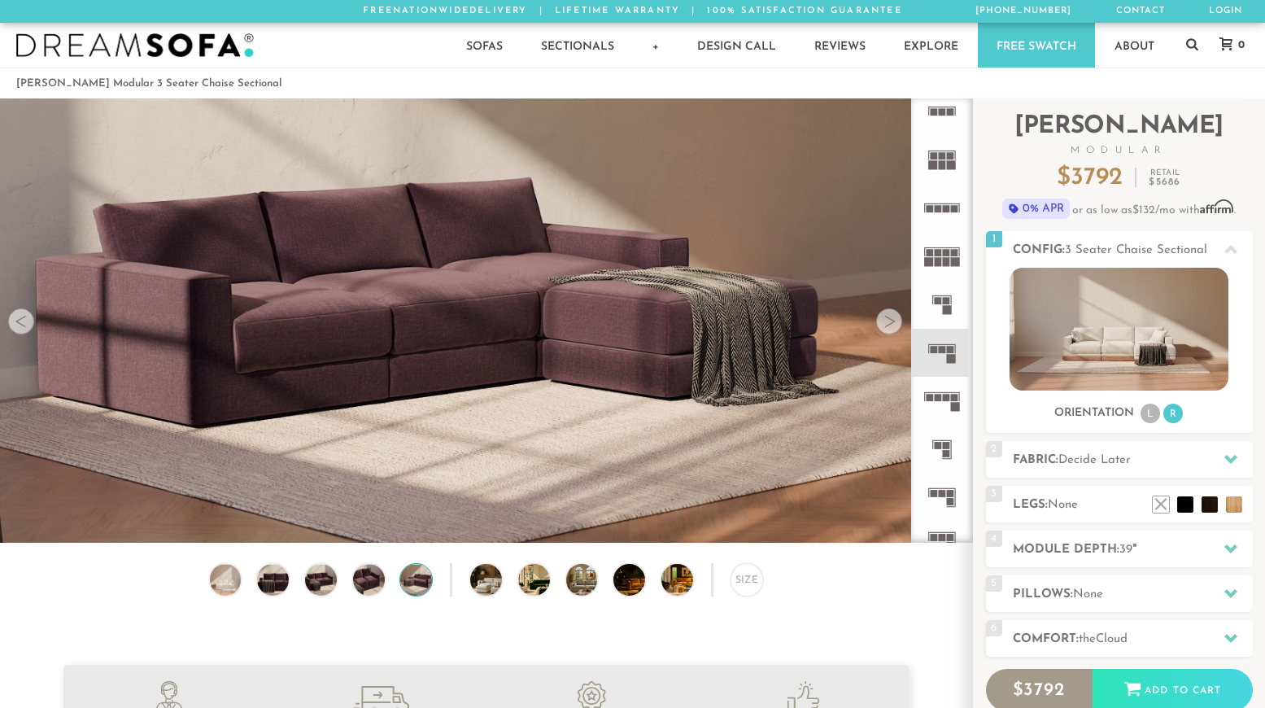
click at [878, 329] on div at bounding box center [889, 321] width 26 height 26
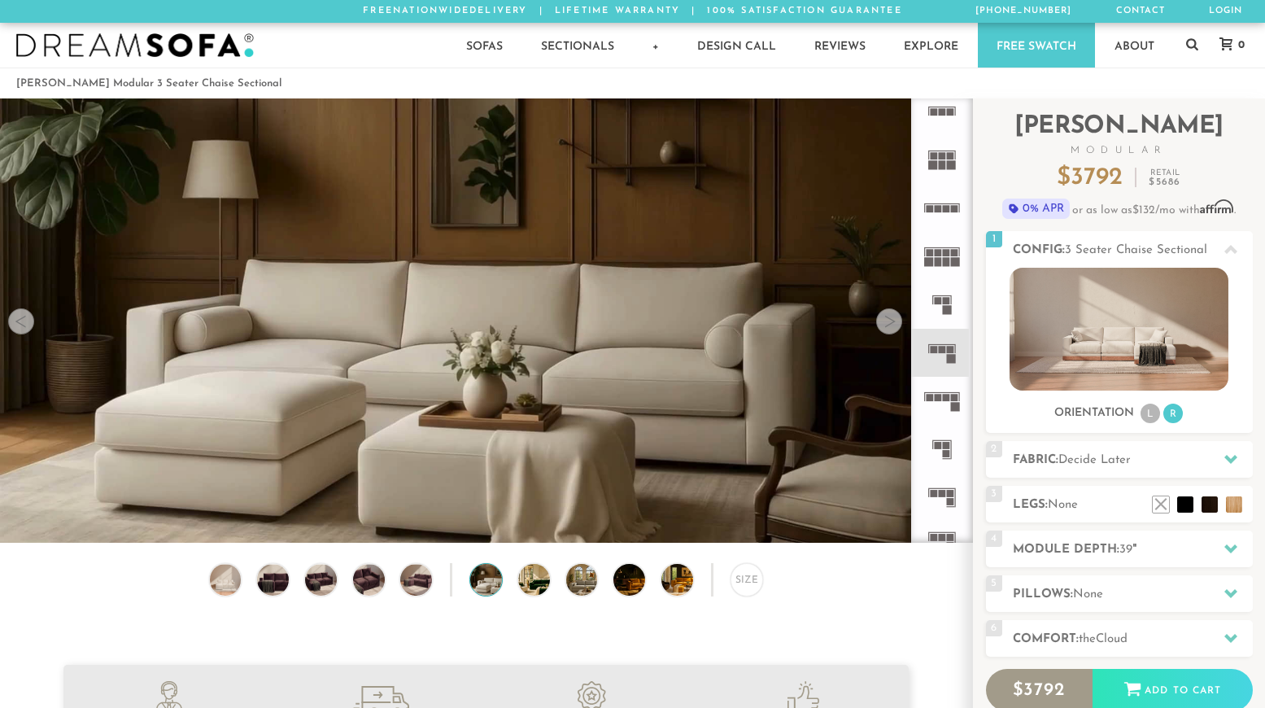
click at [878, 329] on div at bounding box center [889, 321] width 26 height 26
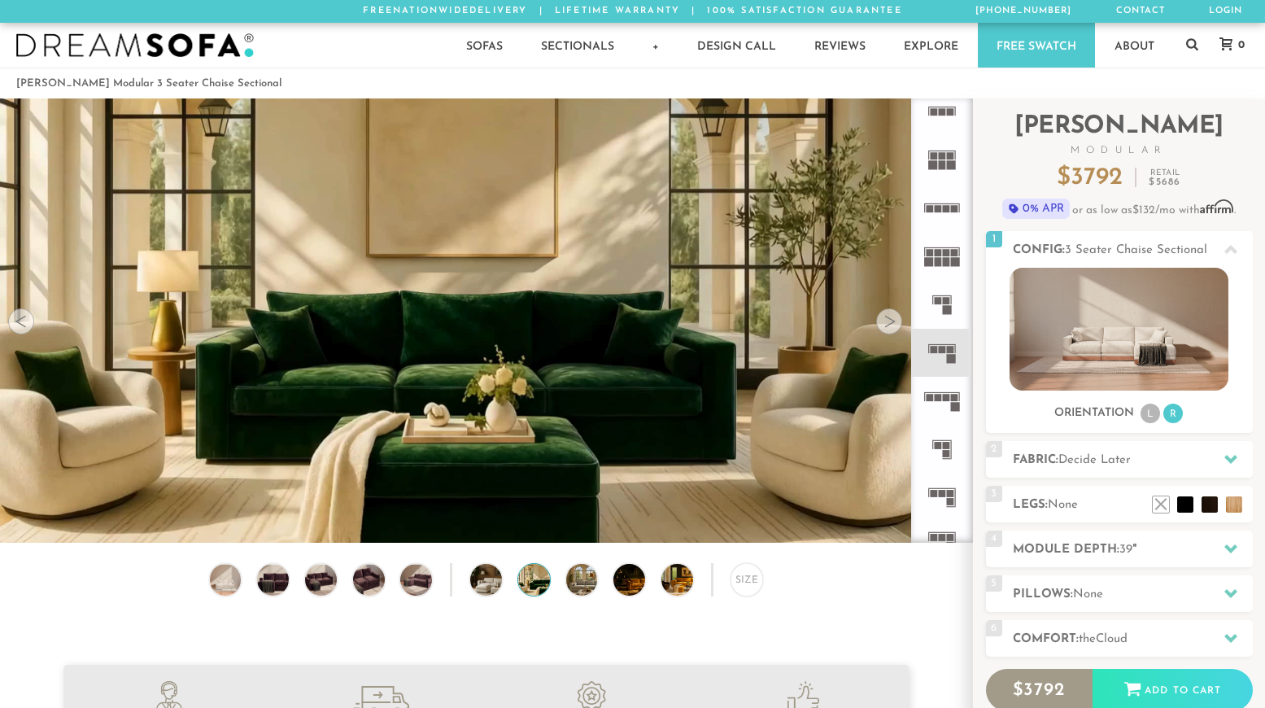
click at [878, 329] on div at bounding box center [889, 321] width 26 height 26
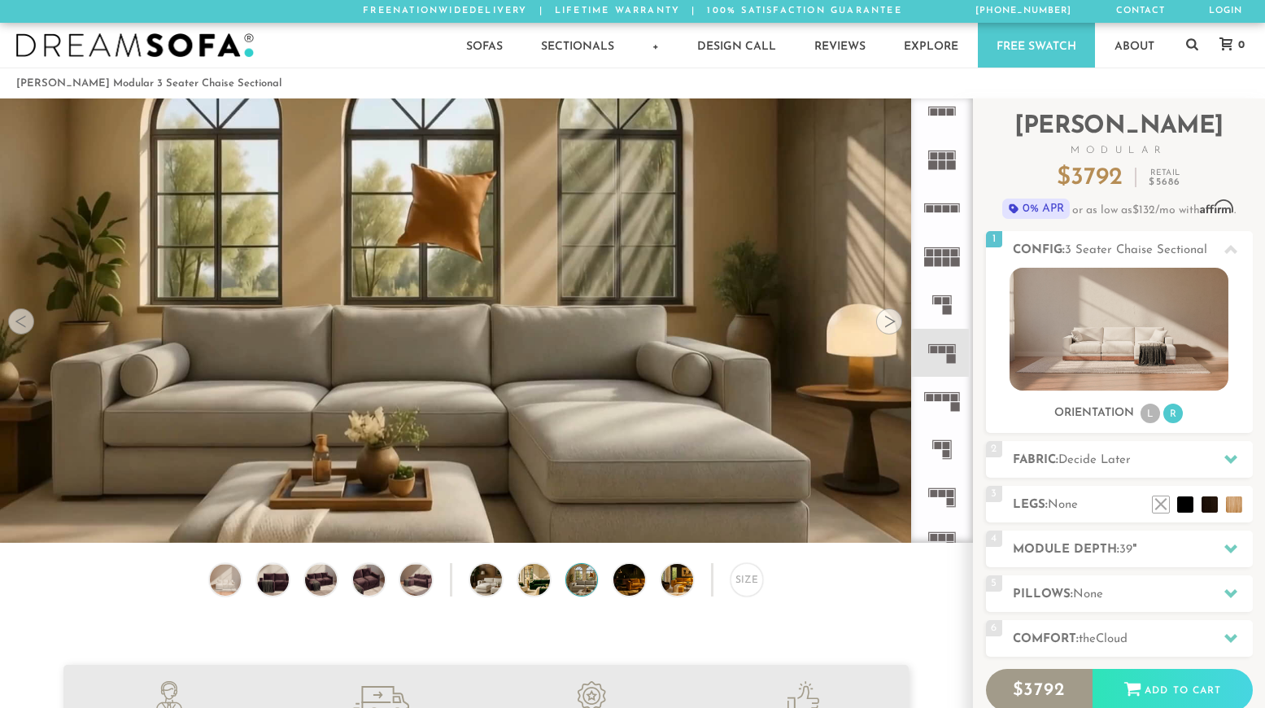
click at [878, 329] on div at bounding box center [889, 321] width 26 height 26
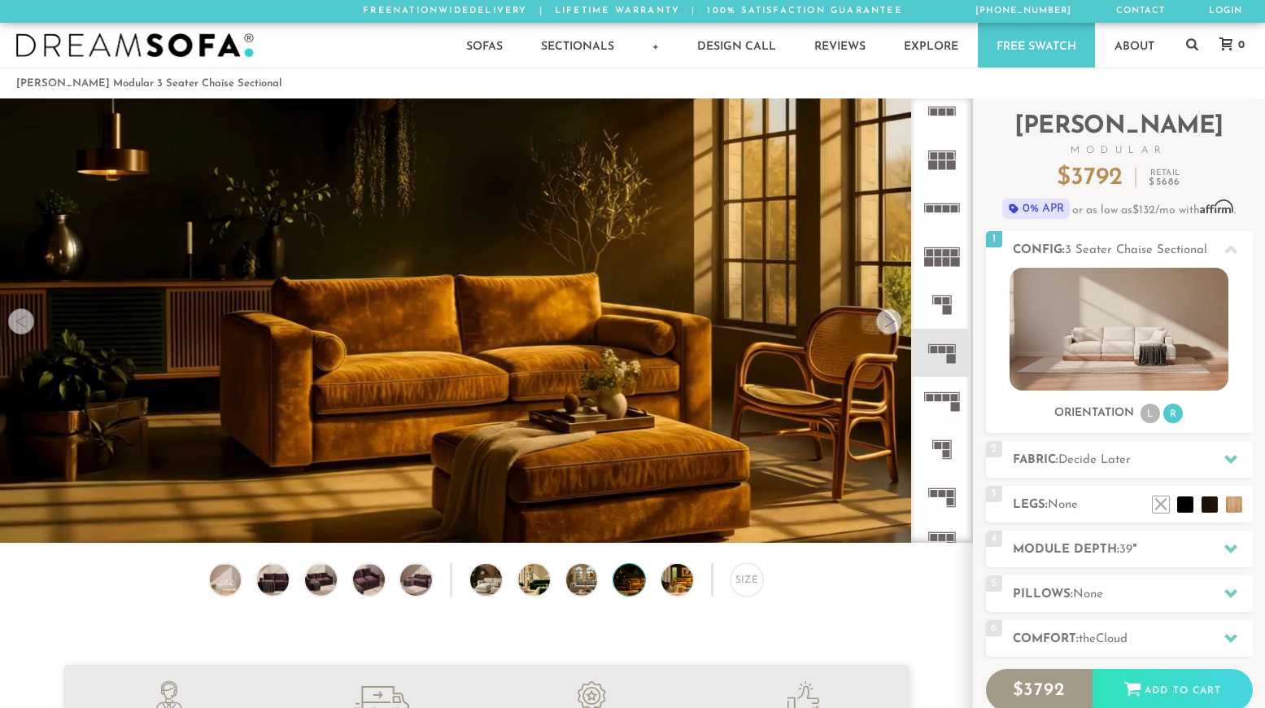
click at [878, 329] on div at bounding box center [889, 321] width 26 height 26
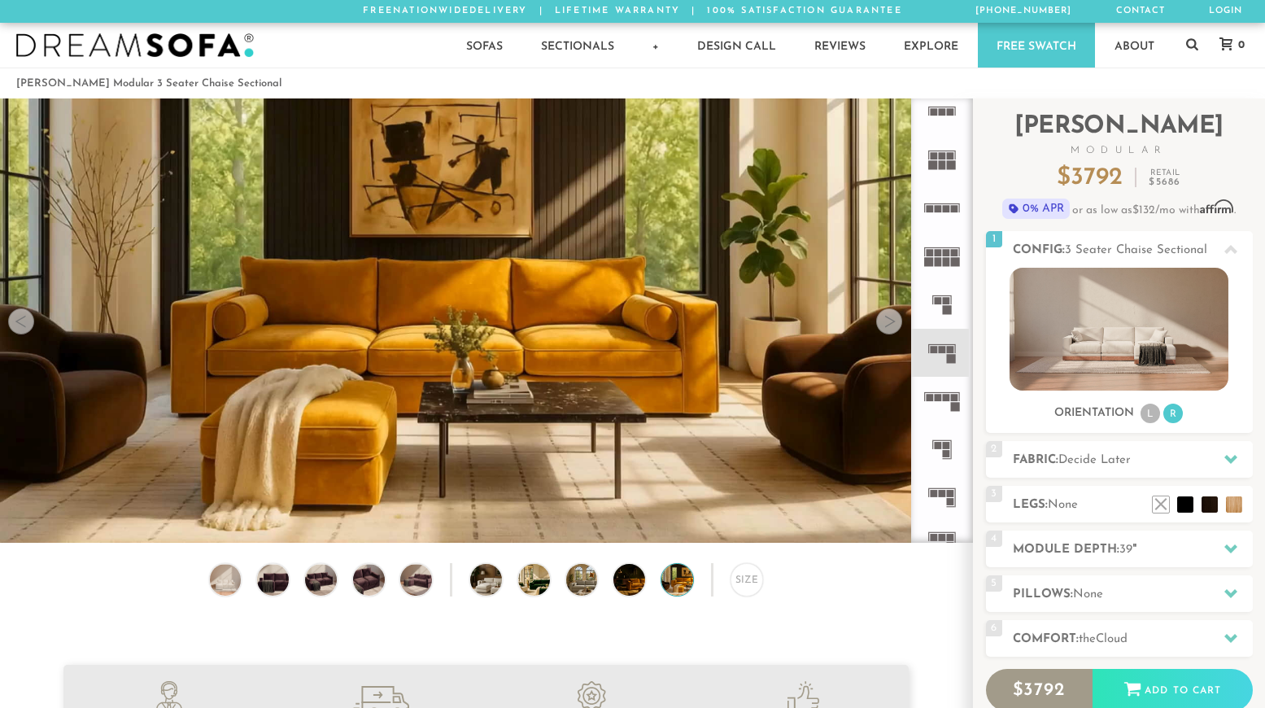
click at [878, 329] on div at bounding box center [889, 321] width 26 height 26
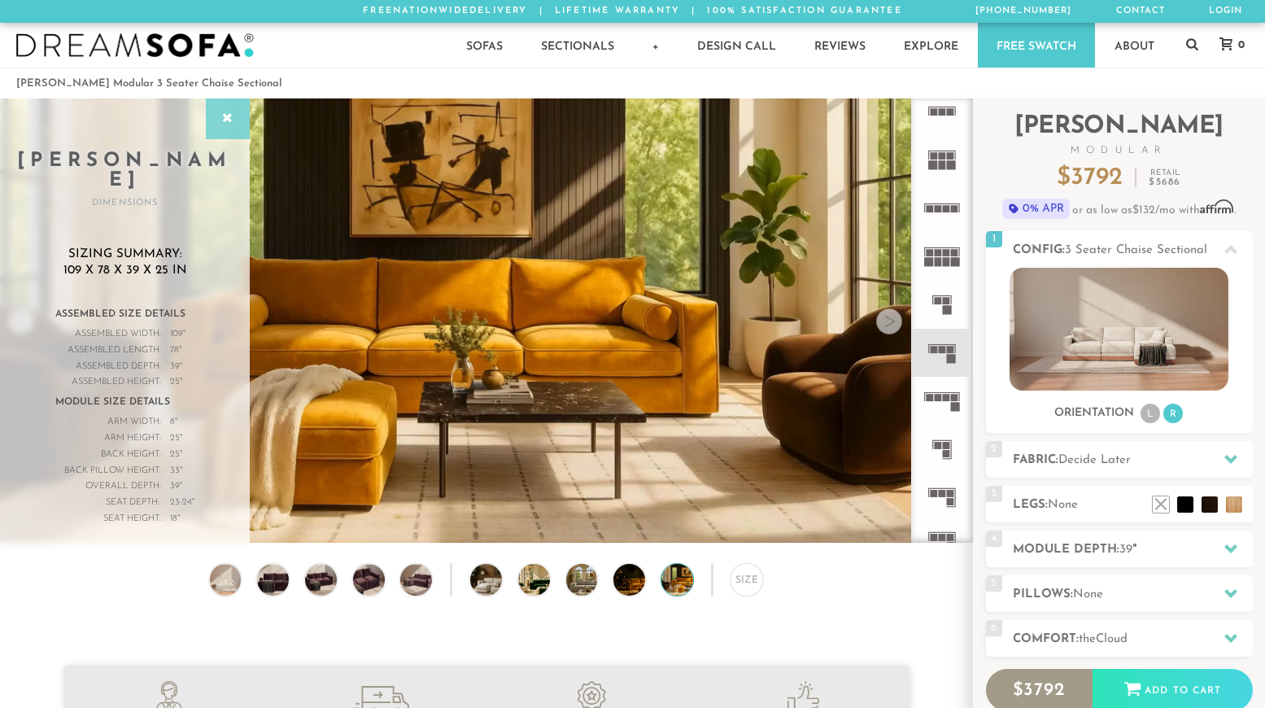
click at [230, 129] on div at bounding box center [228, 118] width 44 height 41
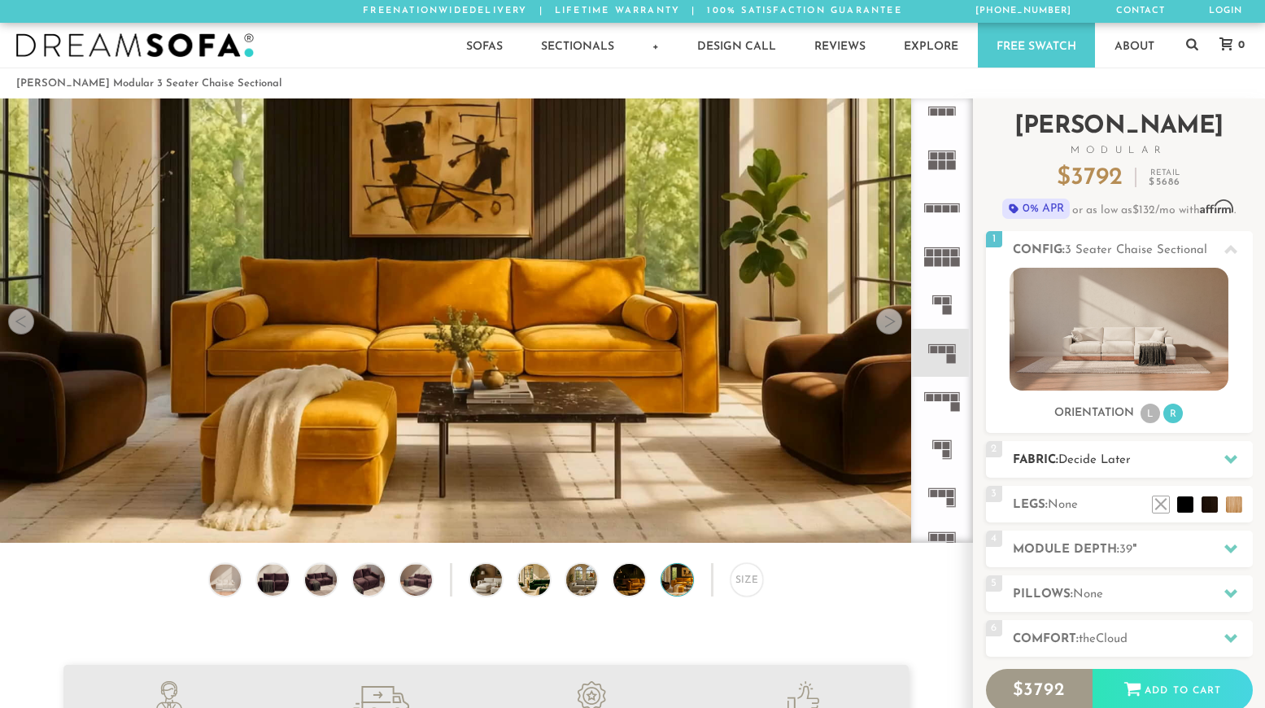
click at [1219, 456] on div at bounding box center [1230, 458] width 34 height 33
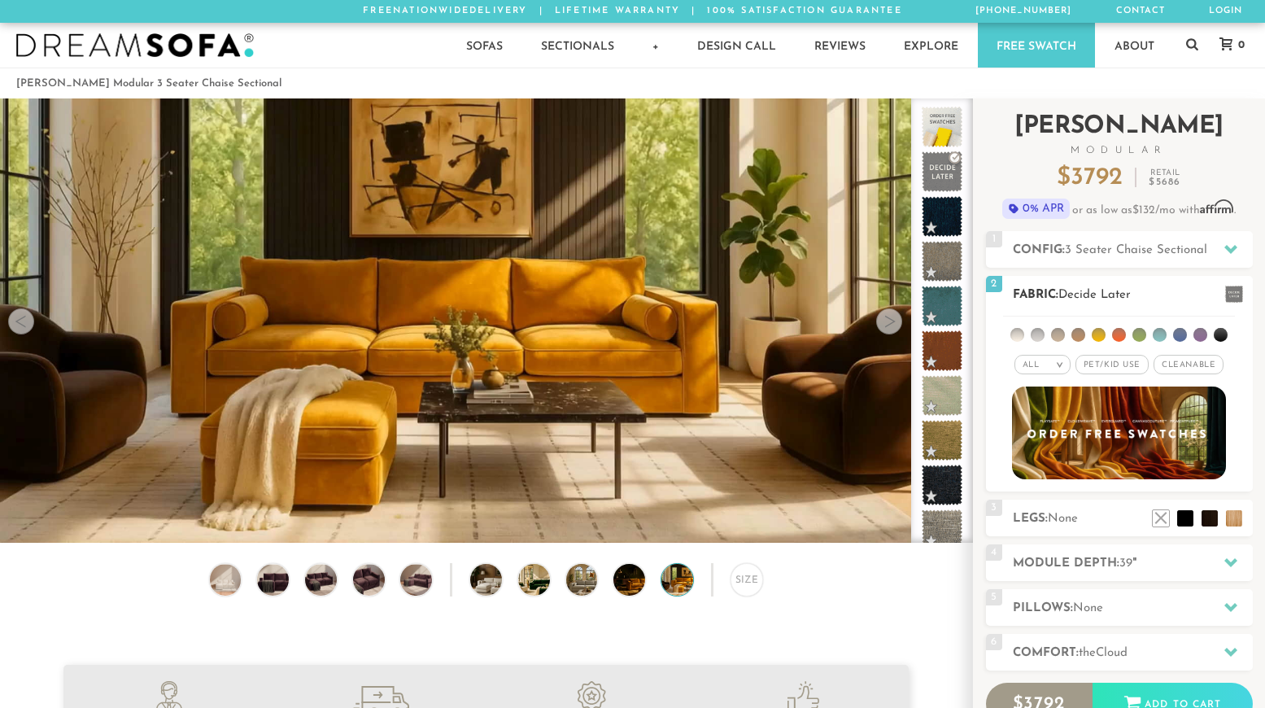
click at [1113, 368] on span "Pet/Kid Use x" at bounding box center [1111, 365] width 73 height 20
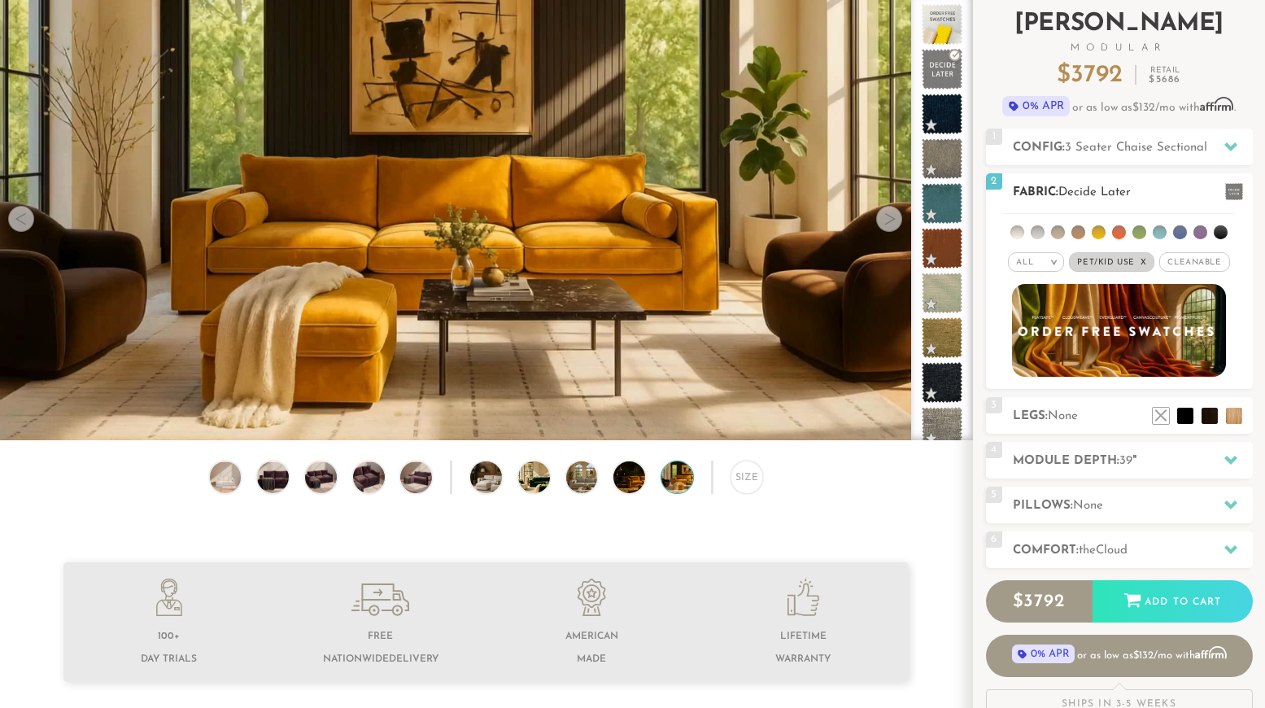
scroll to position [103, 0]
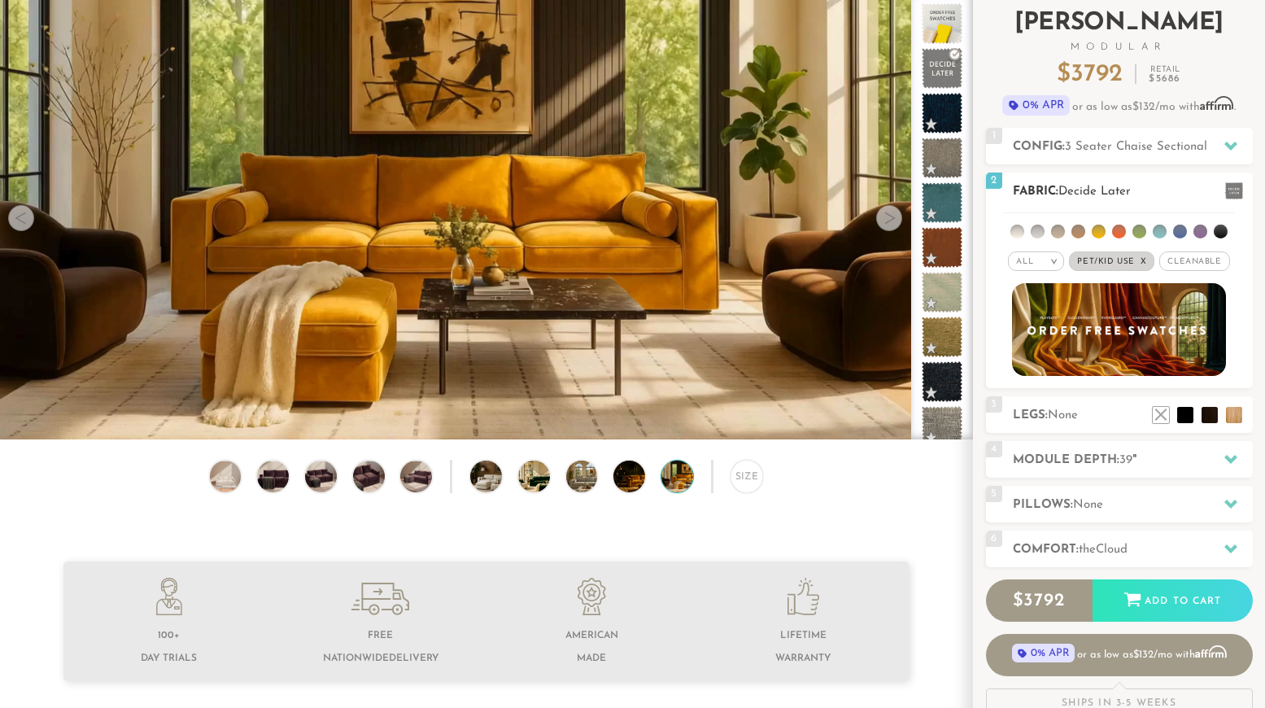
click at [1020, 233] on li at bounding box center [1017, 231] width 14 height 14
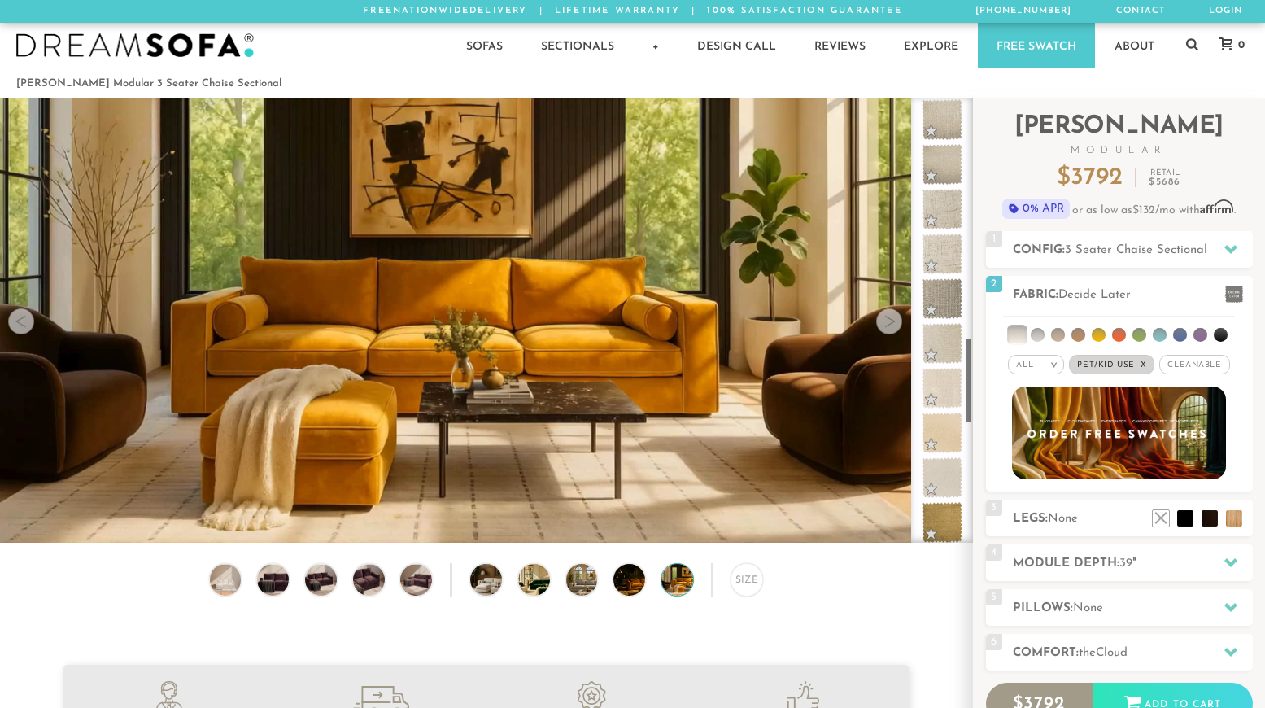
scroll to position [1208, 0]
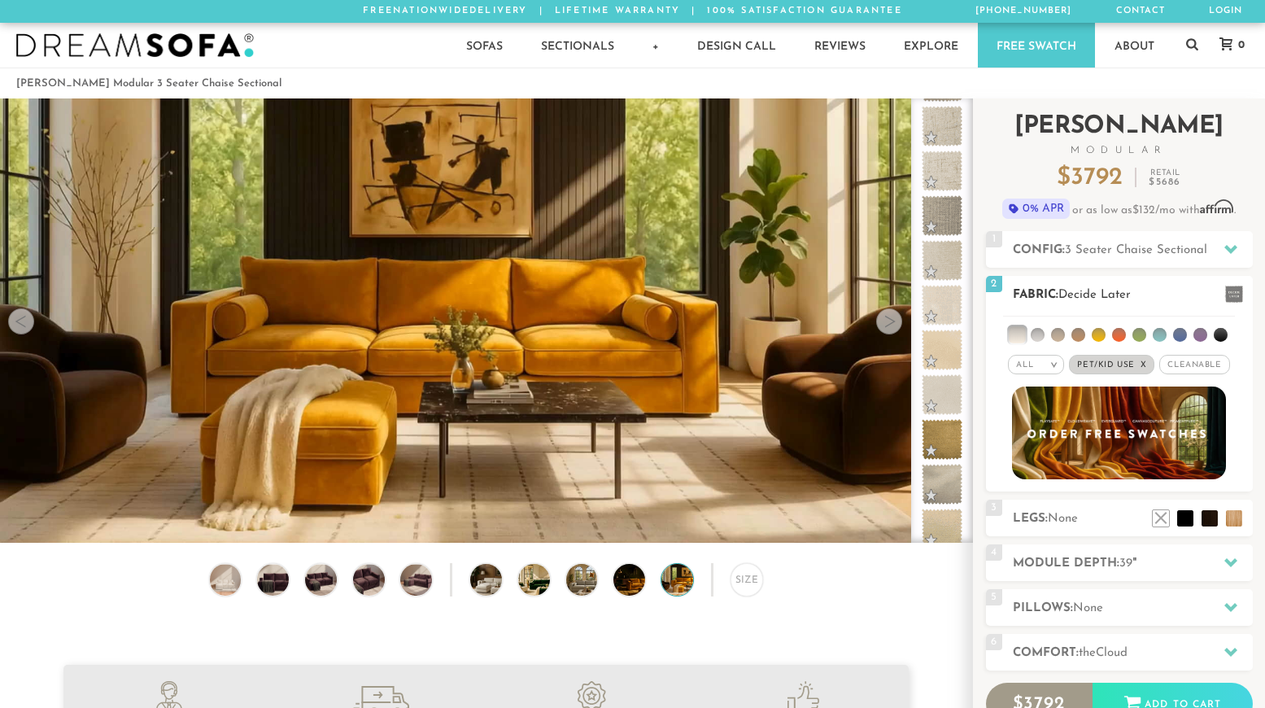
click at [1037, 338] on li at bounding box center [1037, 335] width 14 height 14
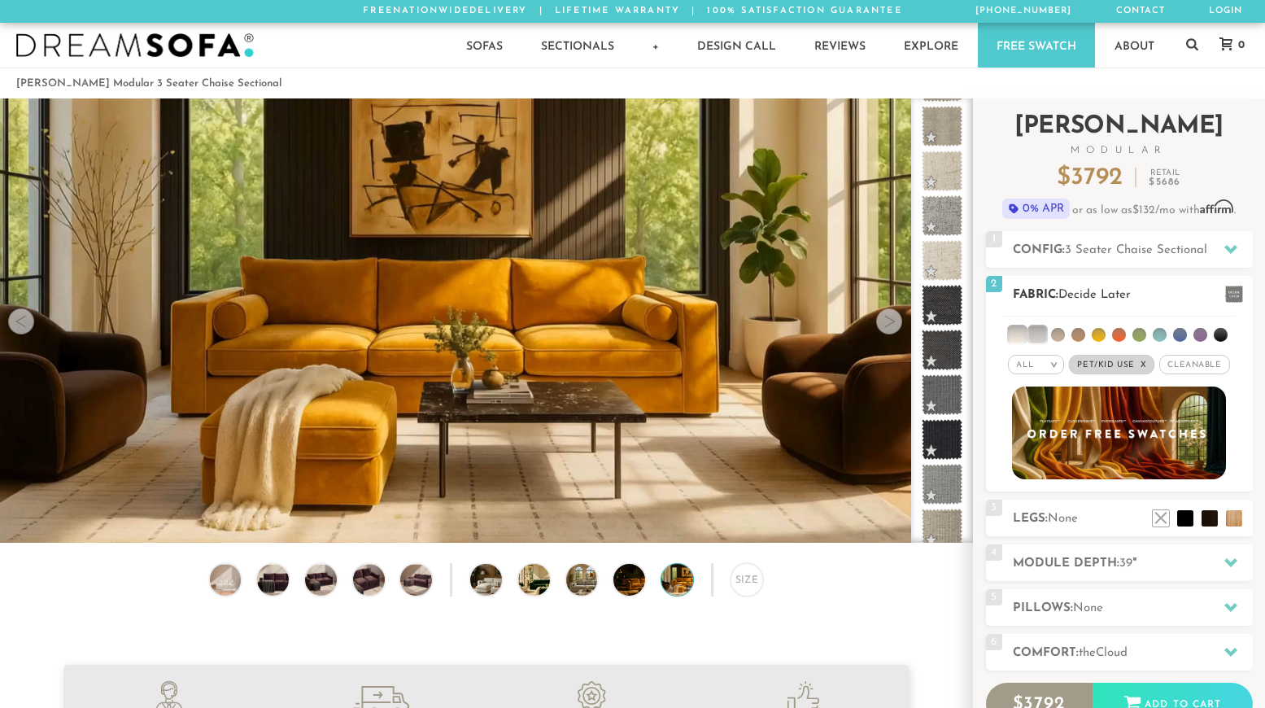
click at [1224, 332] on li at bounding box center [1220, 335] width 14 height 14
click at [1053, 330] on li at bounding box center [1058, 335] width 14 height 14
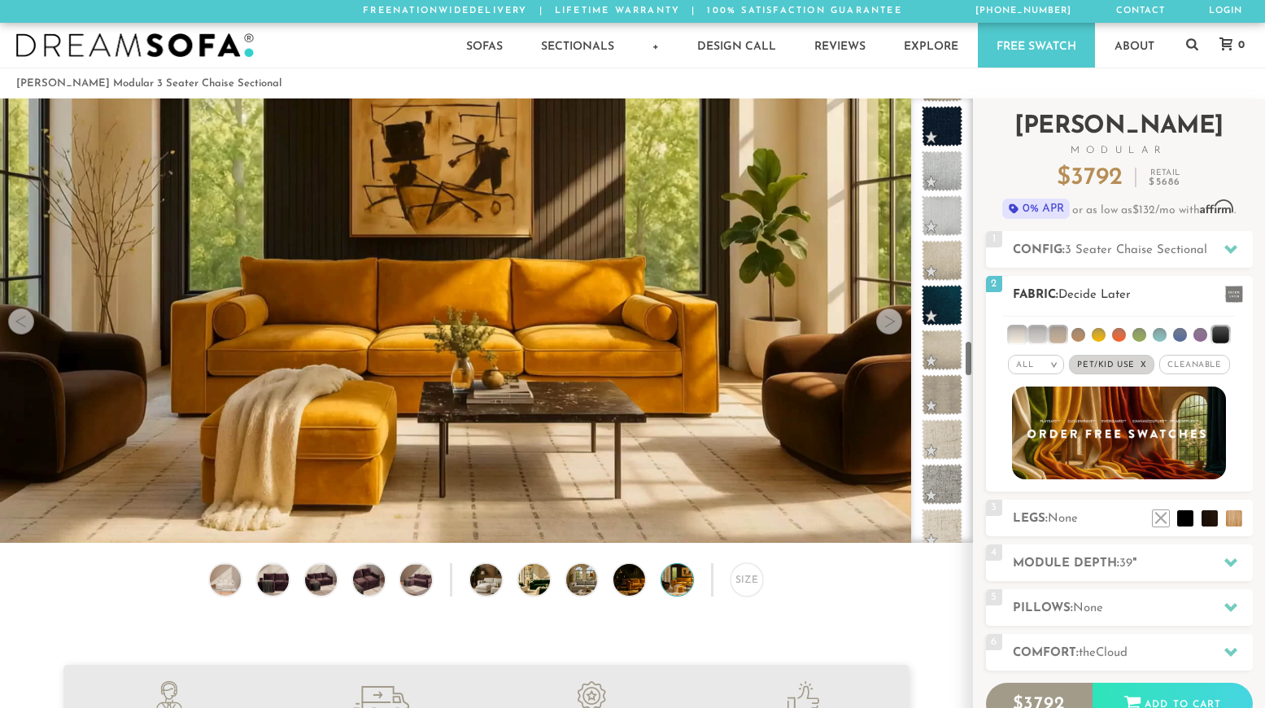
scroll to position [2908, 0]
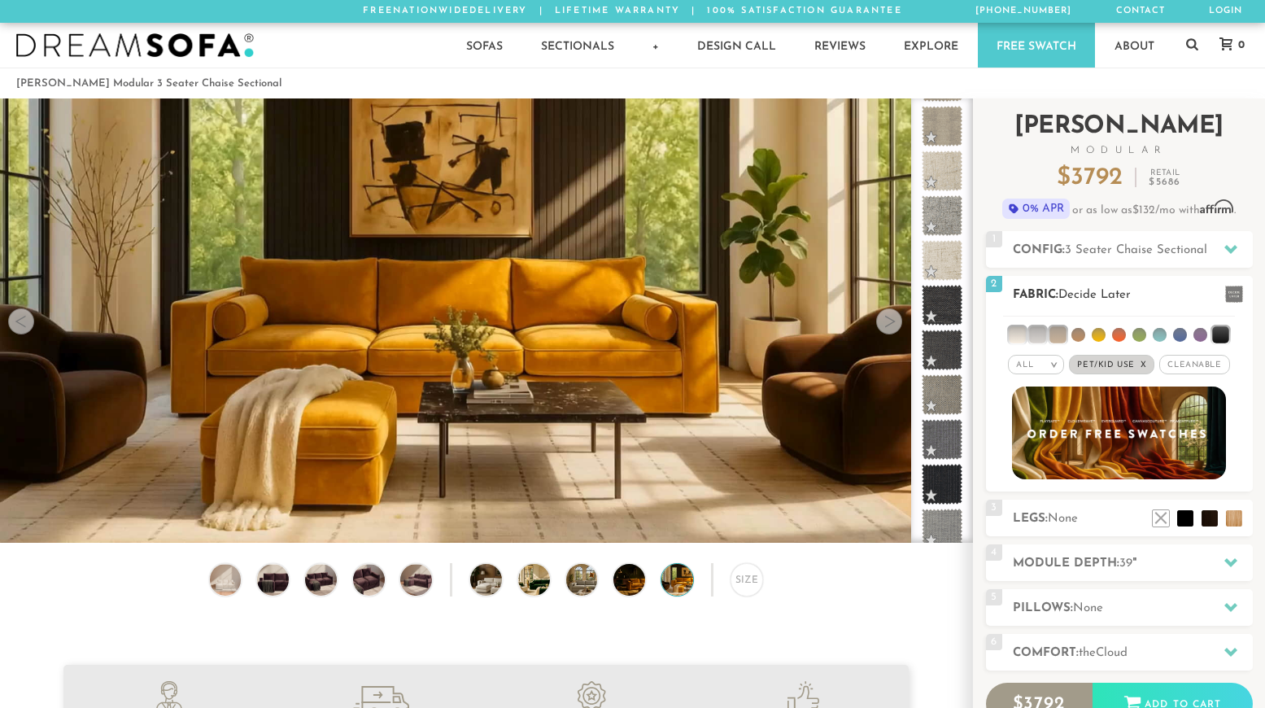
click at [1078, 329] on li at bounding box center [1078, 335] width 14 height 14
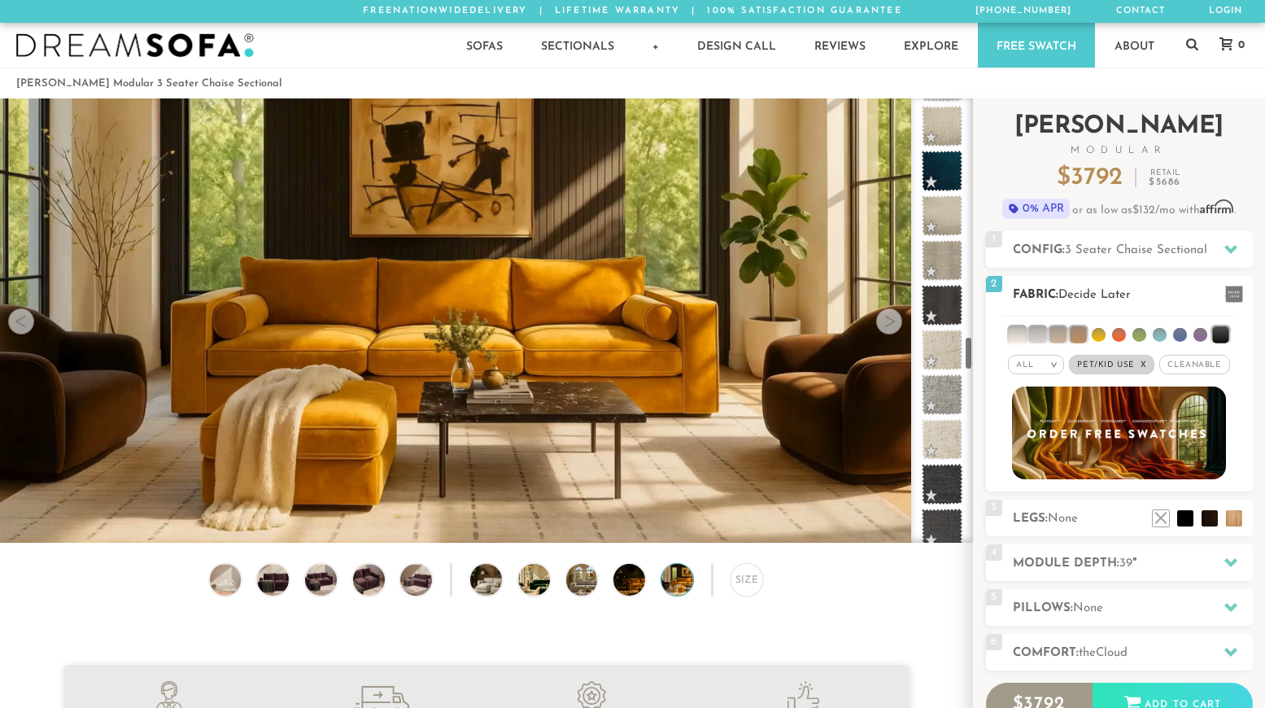
scroll to position [3042, 0]
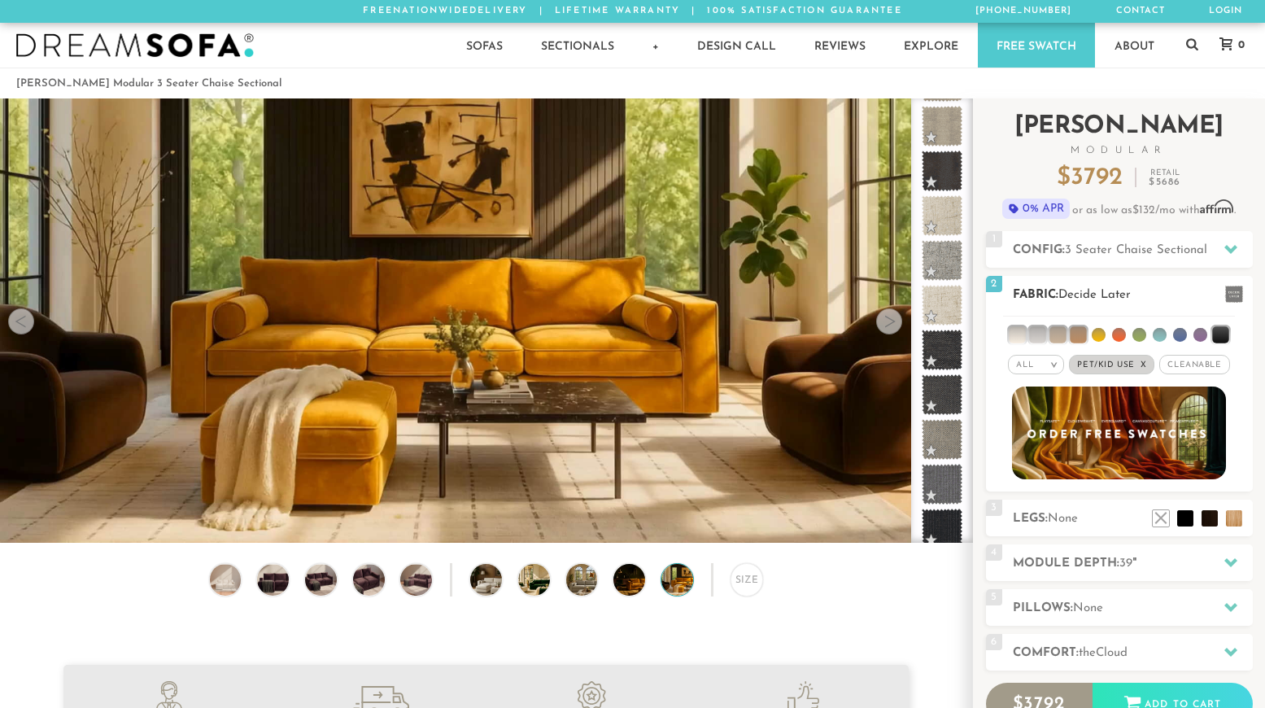
click at [1103, 329] on li at bounding box center [1098, 335] width 14 height 14
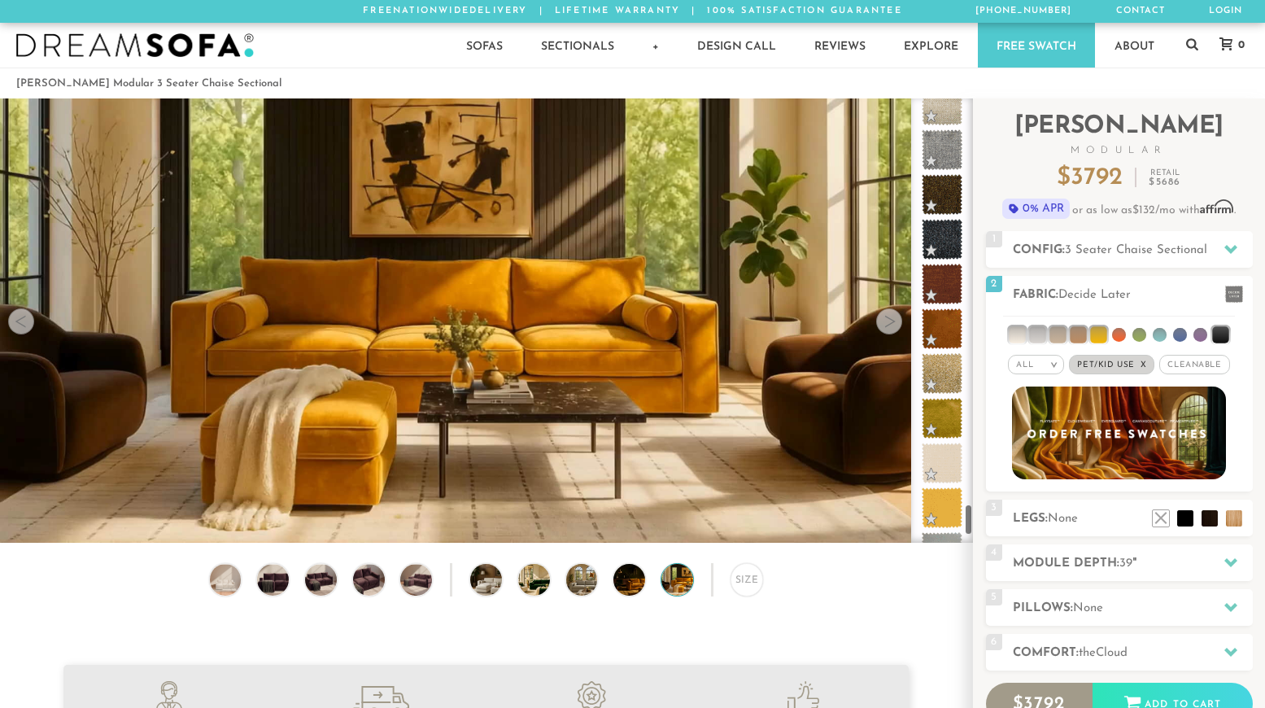
scroll to position [5695, 0]
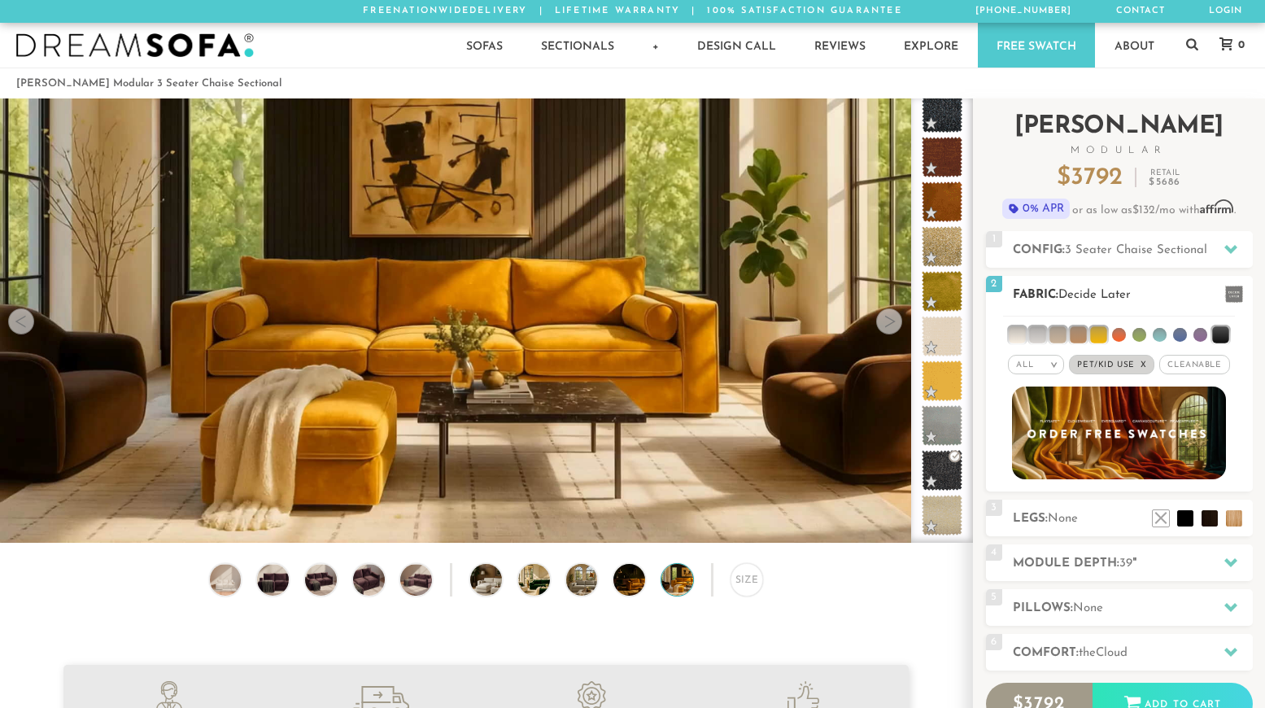
click at [1180, 338] on li at bounding box center [1180, 335] width 14 height 14
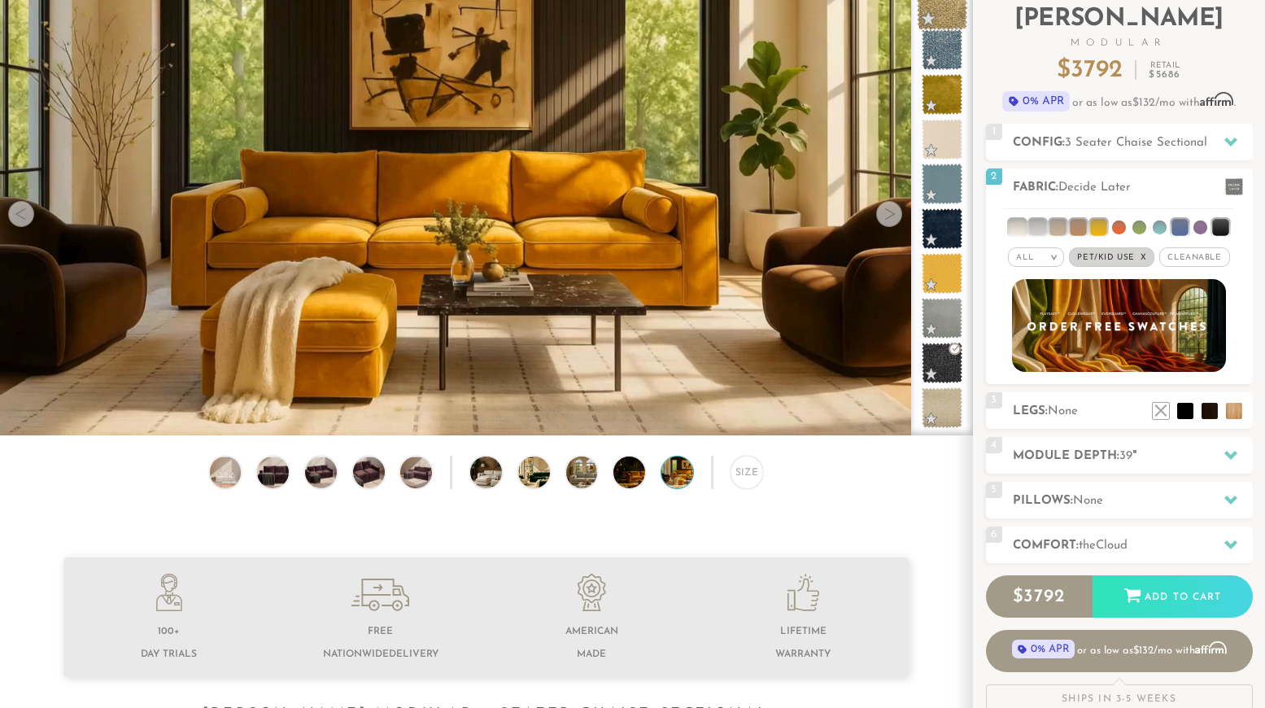
scroll to position [0, 0]
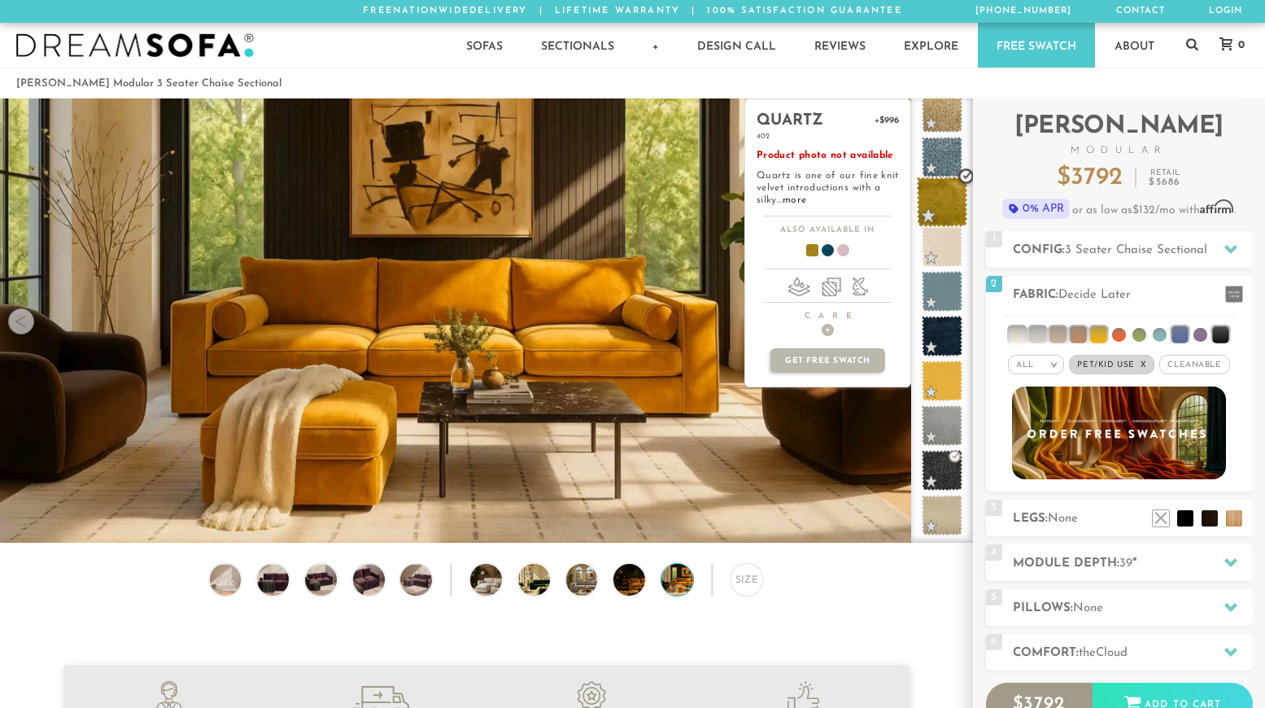
click at [950, 202] on span at bounding box center [941, 201] width 51 height 51
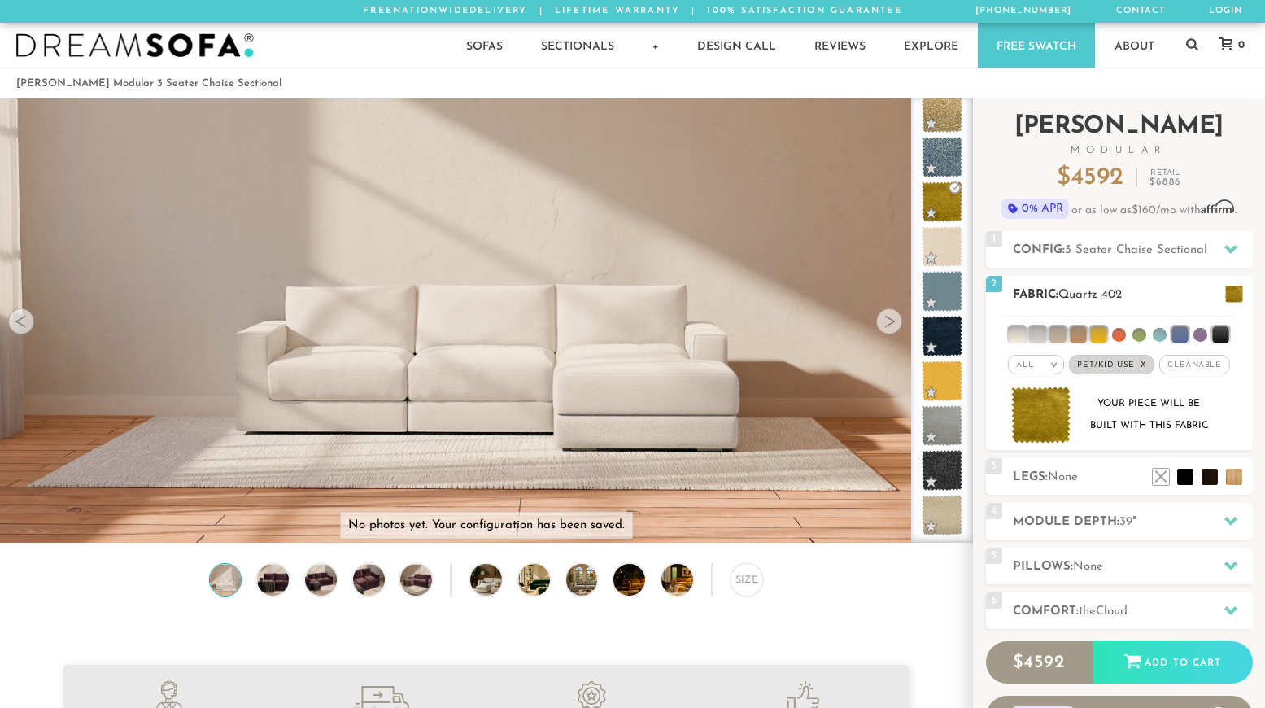
click at [1195, 331] on li at bounding box center [1200, 335] width 14 height 14
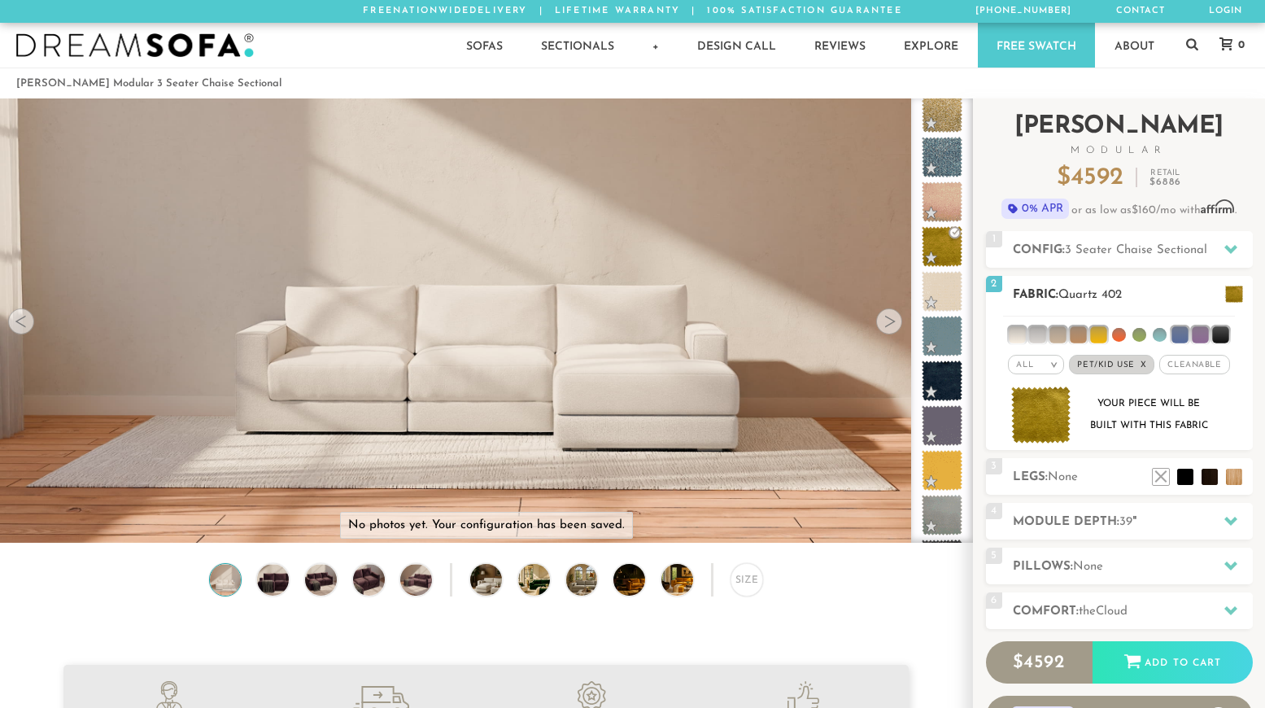
click at [1074, 337] on li at bounding box center [1077, 334] width 16 height 16
click at [1056, 335] on li at bounding box center [1057, 334] width 16 height 16
click at [1037, 333] on li at bounding box center [1037, 334] width 16 height 16
click at [1017, 333] on li at bounding box center [1016, 334] width 16 height 16
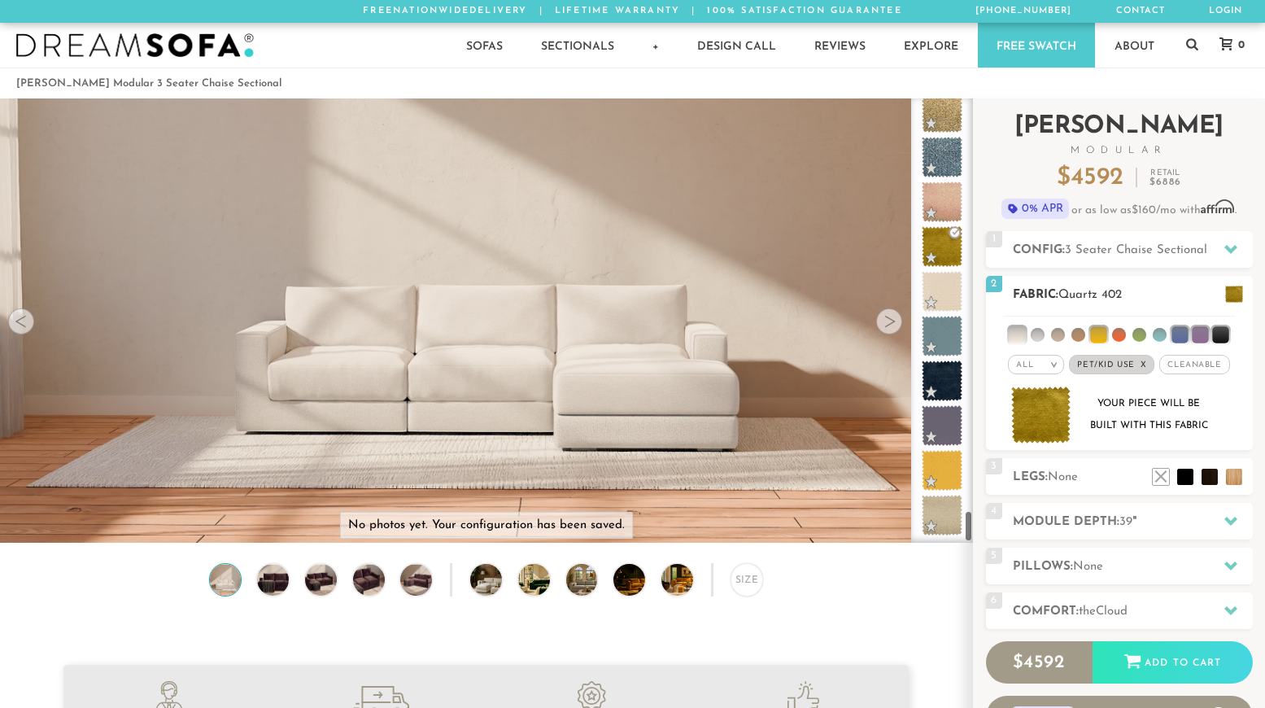
scroll to position [3548, 0]
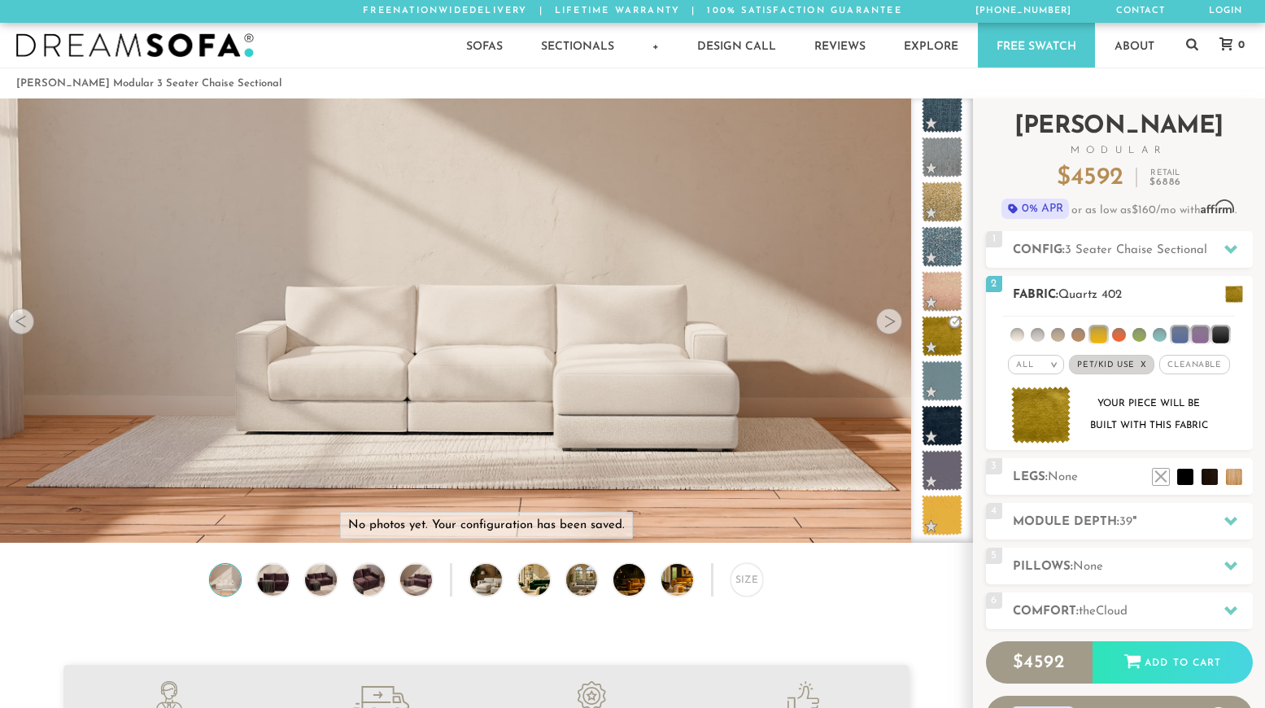
click at [1146, 335] on ul at bounding box center [1119, 331] width 232 height 30
click at [1140, 334] on li at bounding box center [1139, 335] width 14 height 14
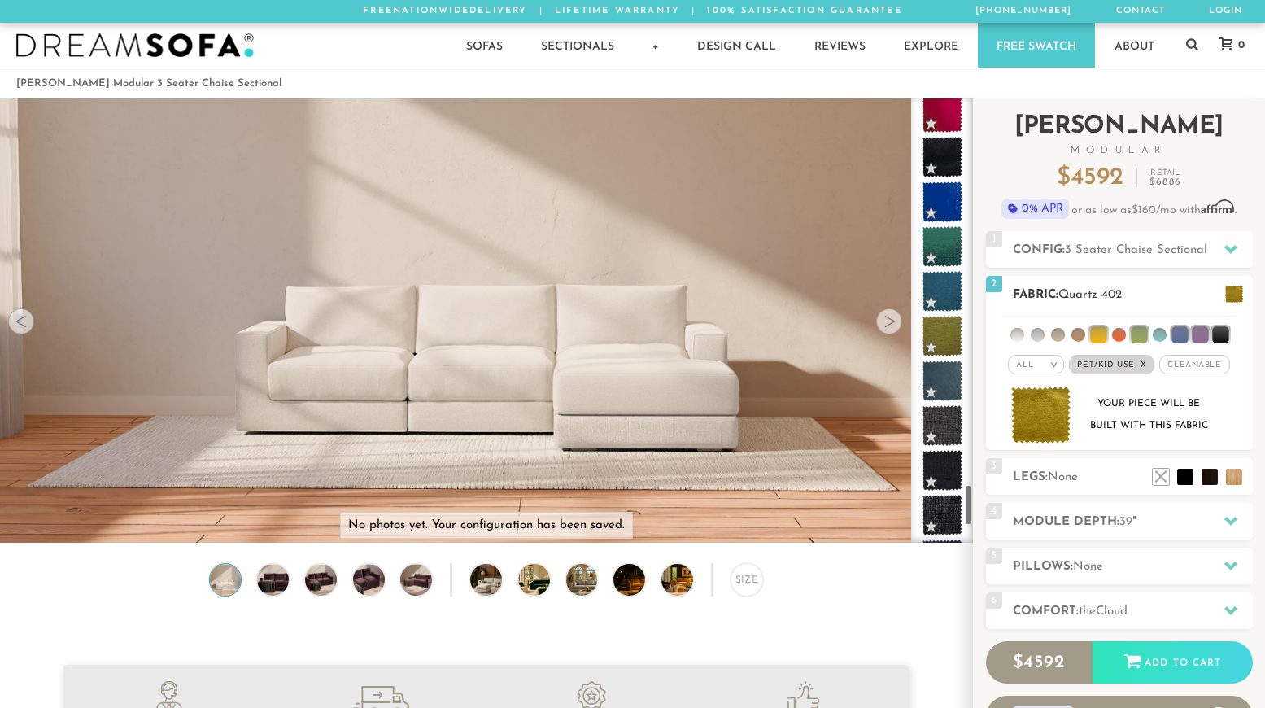
scroll to position [4130, 0]
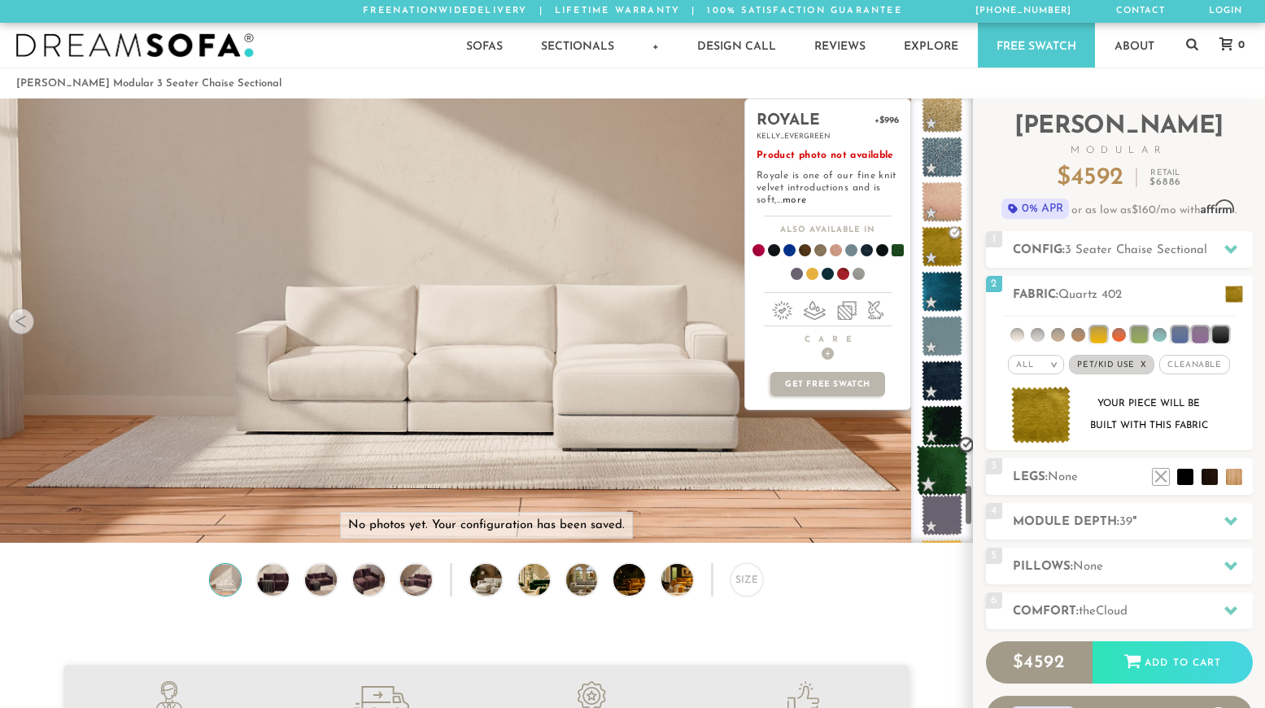
click at [941, 465] on span at bounding box center [941, 470] width 51 height 51
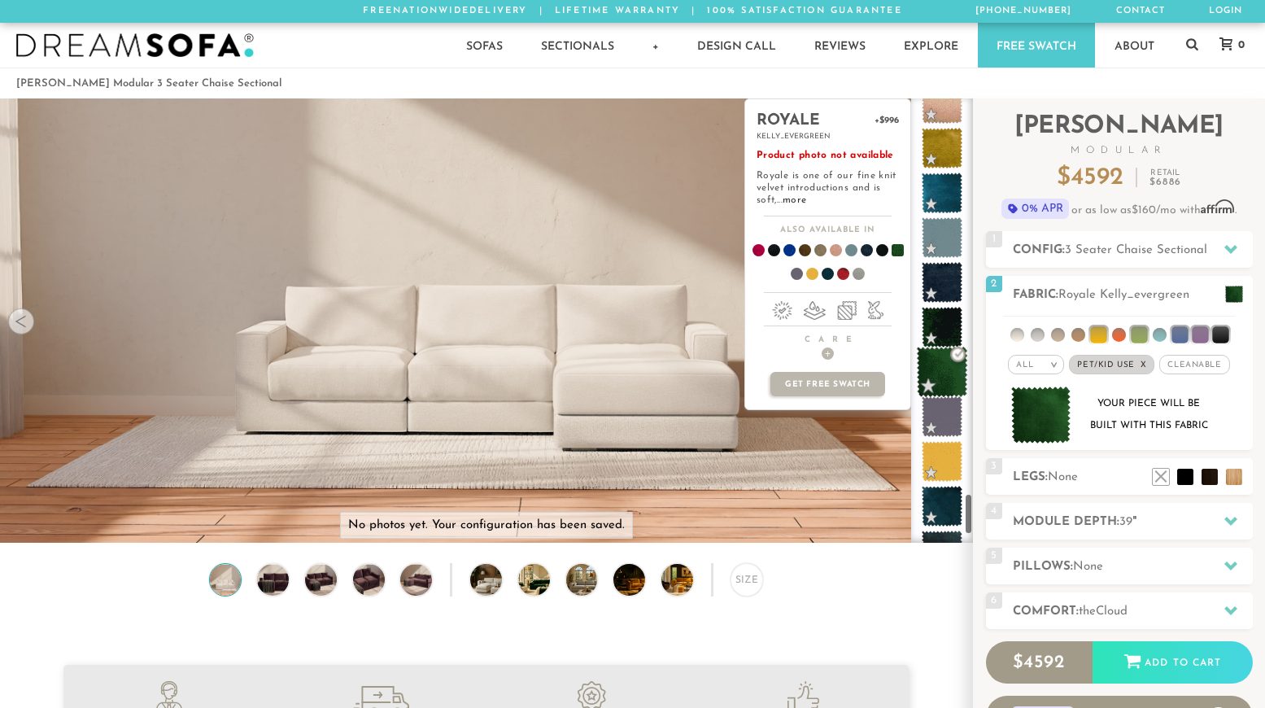
scroll to position [4308, 0]
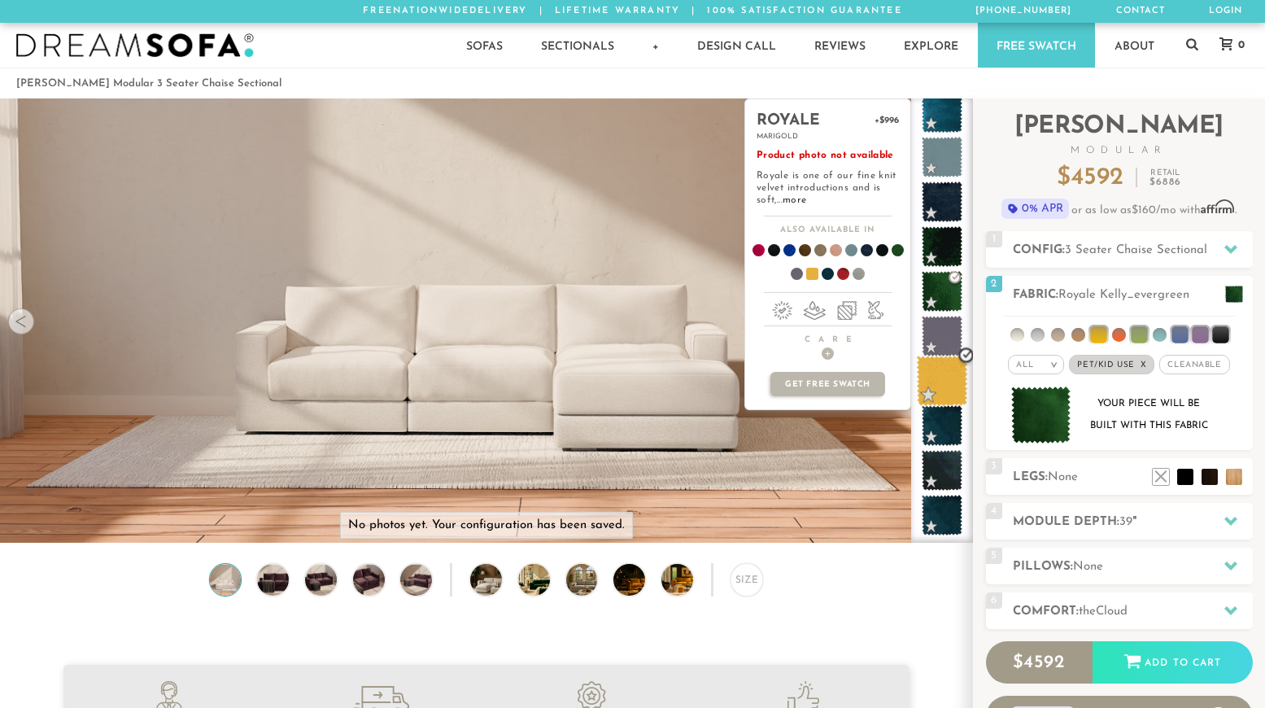
click at [938, 385] on span at bounding box center [941, 380] width 51 height 51
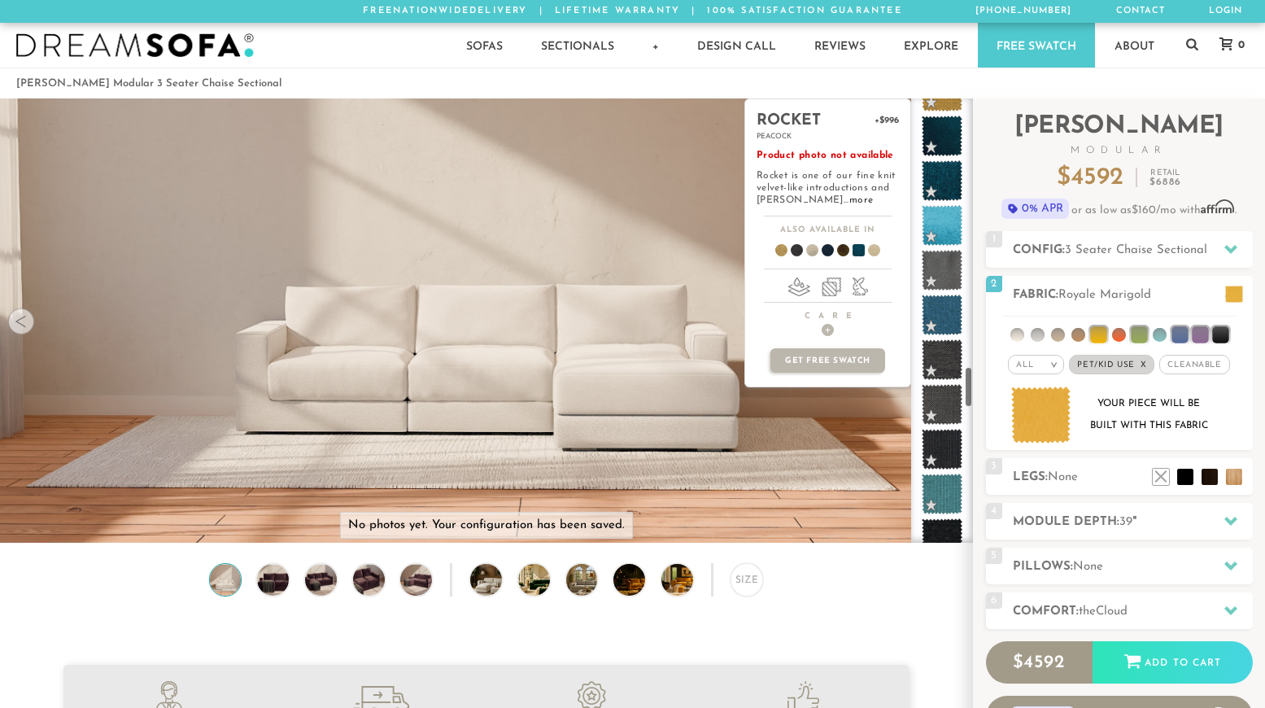
scroll to position [2342, 0]
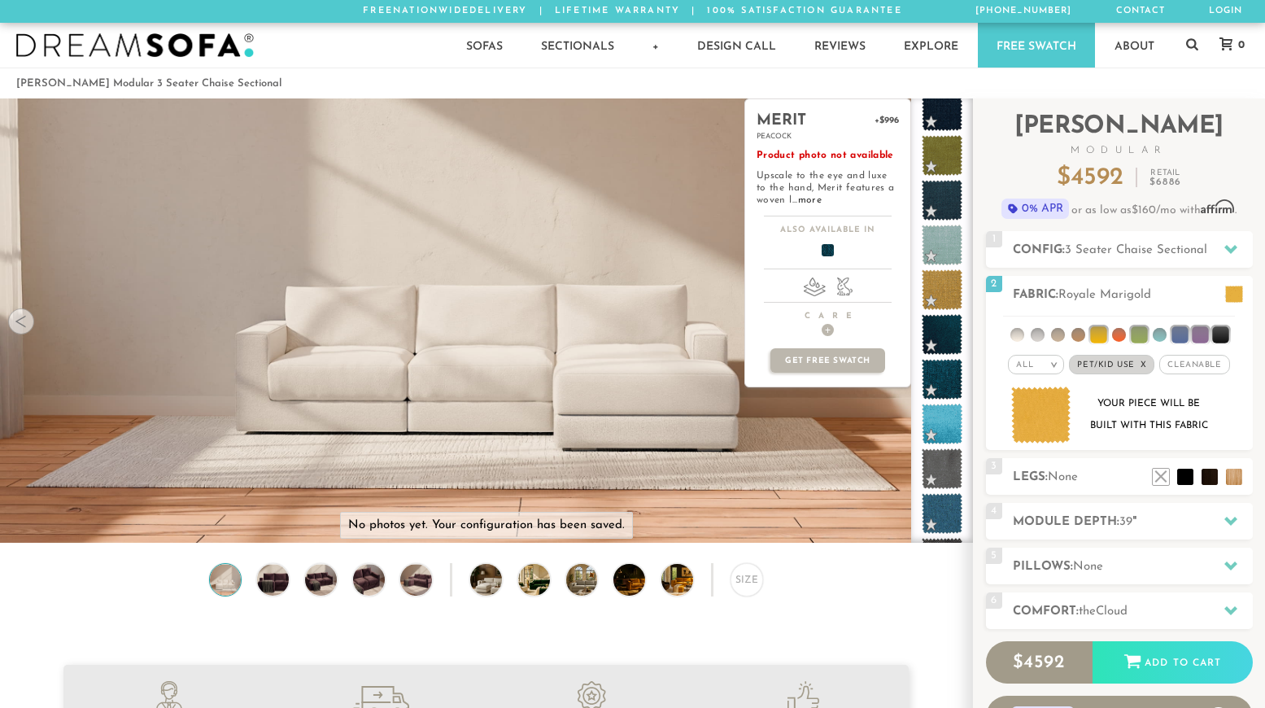
click at [938, 385] on span at bounding box center [941, 379] width 41 height 41
click at [809, 201] on link "more" at bounding box center [810, 200] width 24 height 10
